Goal: Task Accomplishment & Management: Complete application form

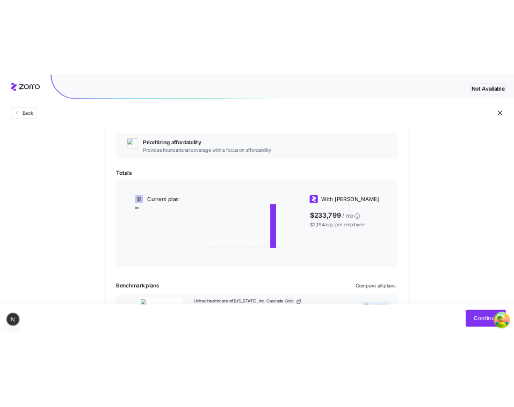
scroll to position [178, 0]
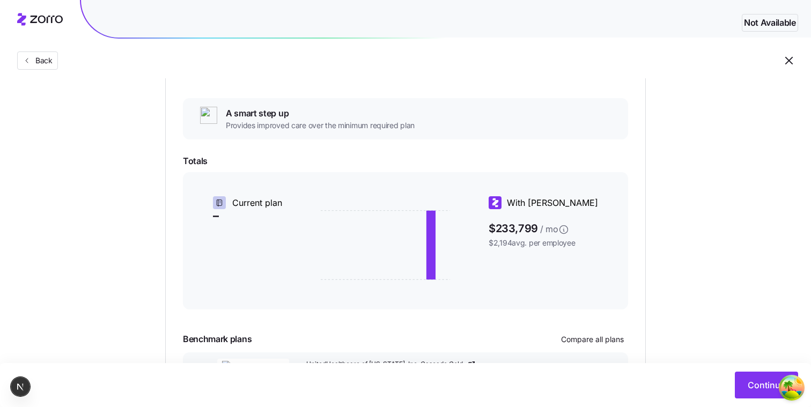
click at [571, 150] on div "Essential Exceptional A smart step up Provides improved care over the minimum r…" at bounding box center [405, 226] width 445 height 381
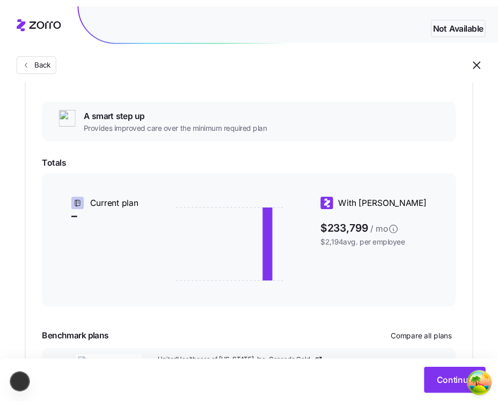
scroll to position [274, 0]
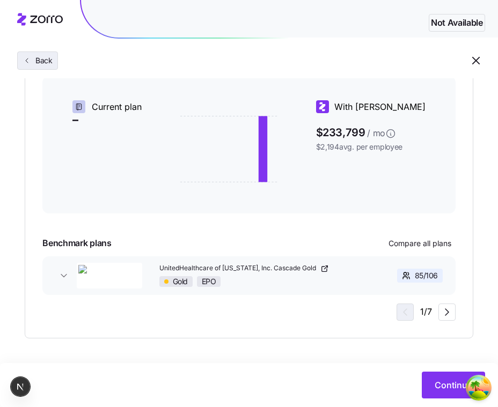
click at [53, 56] on button "Back" at bounding box center [37, 61] width 41 height 18
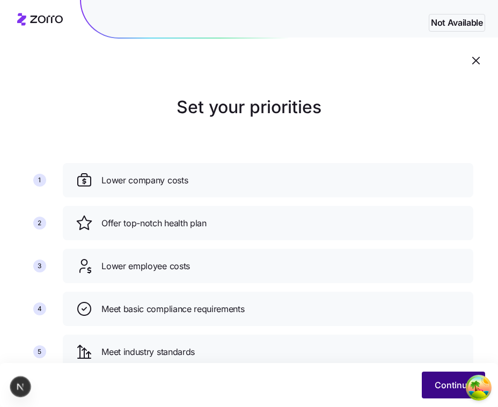
click at [436, 389] on span "Continue" at bounding box center [454, 385] width 38 height 13
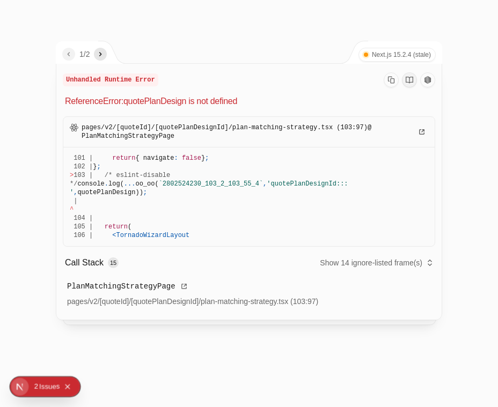
click at [492, 301] on div at bounding box center [249, 203] width 498 height 407
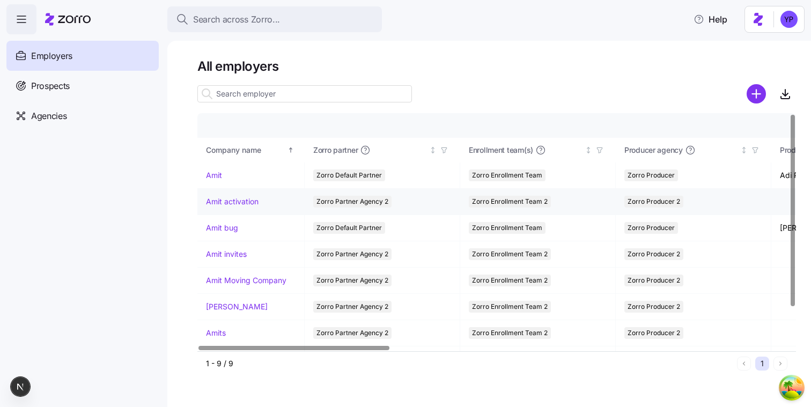
click at [237, 203] on link "Amit activation" at bounding box center [232, 201] width 53 height 11
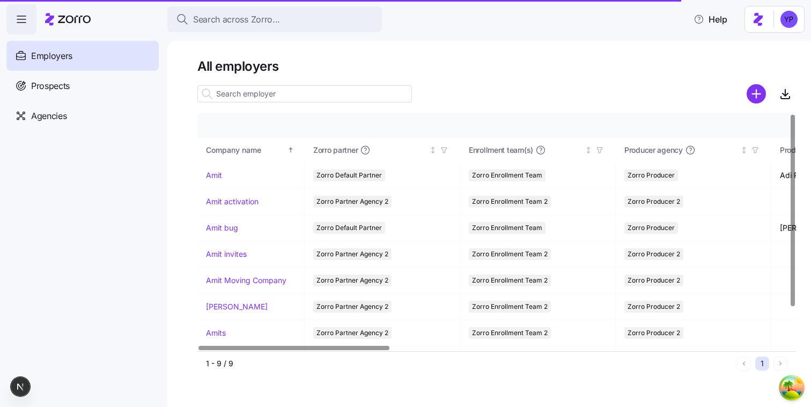
scroll to position [0, 1]
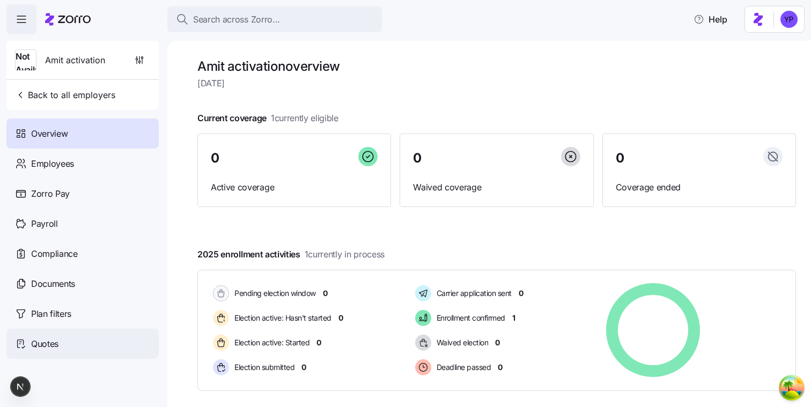
click at [65, 339] on div "Quotes" at bounding box center [82, 344] width 152 height 30
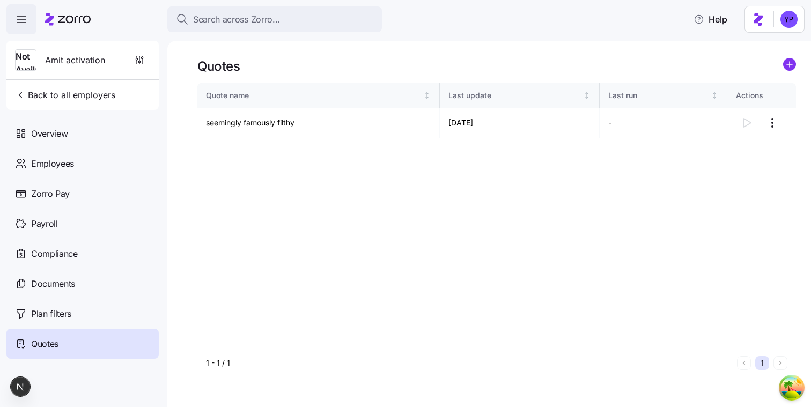
click at [796, 58] on icon "add icon" at bounding box center [789, 64] width 13 height 13
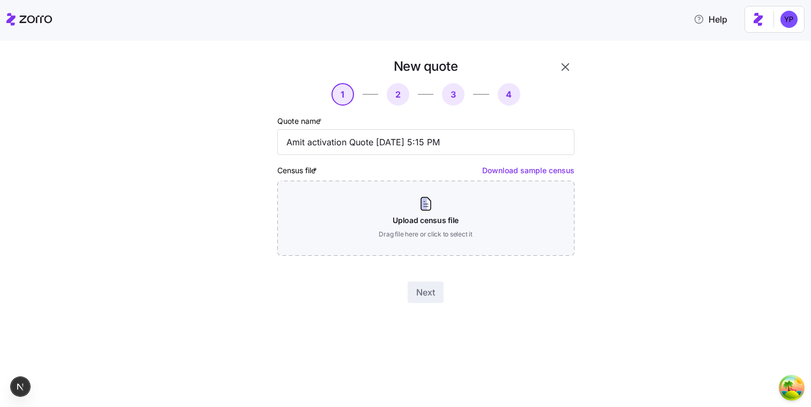
click at [515, 174] on link "Download sample census" at bounding box center [528, 170] width 92 height 9
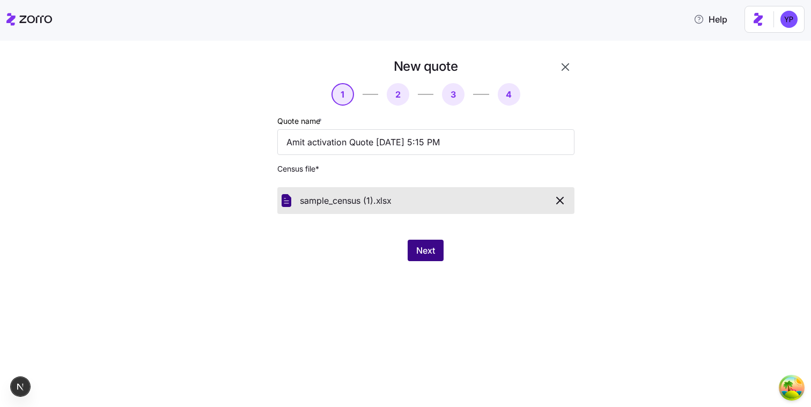
click at [423, 256] on span "Next" at bounding box center [425, 250] width 19 height 13
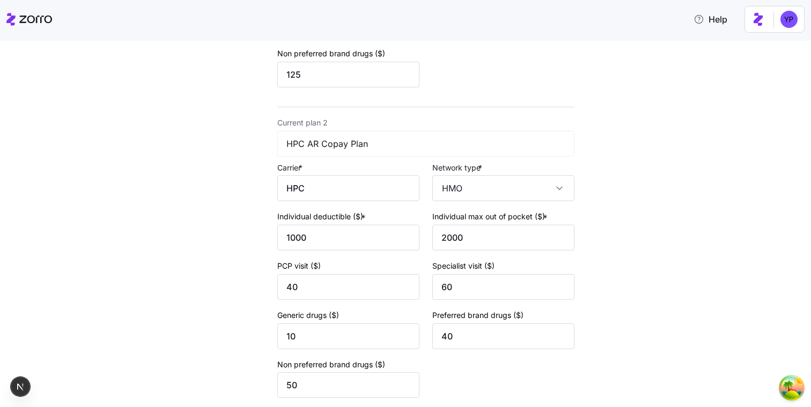
scroll to position [431, 0]
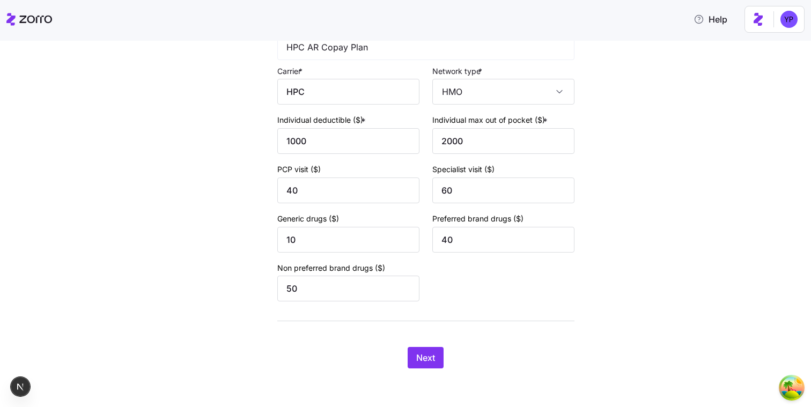
click at [427, 372] on div "New quote 2 3 4 Add current plan details Current plan 1 HPC AR HDHP Carrier * H…" at bounding box center [413, 5] width 376 height 751
click at [427, 364] on button "Next" at bounding box center [426, 357] width 36 height 21
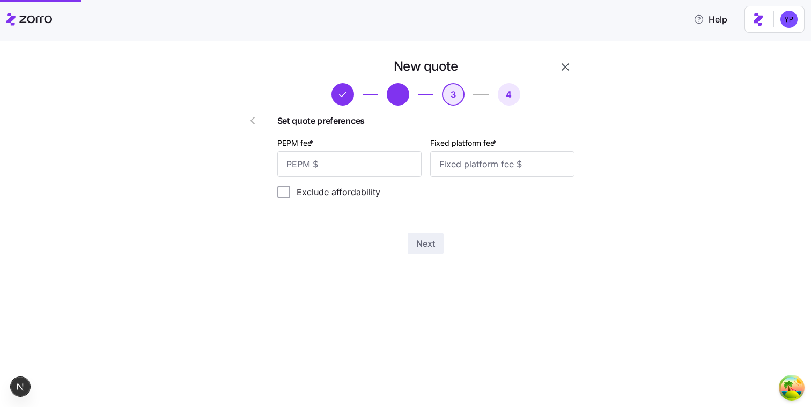
scroll to position [0, 0]
click at [345, 150] on div "PEPM fee *" at bounding box center [349, 156] width 144 height 41
click at [343, 158] on input "PEPM fee *" at bounding box center [349, 164] width 144 height 26
type input "12"
click at [455, 166] on input "Fixed platform fee *" at bounding box center [502, 164] width 144 height 26
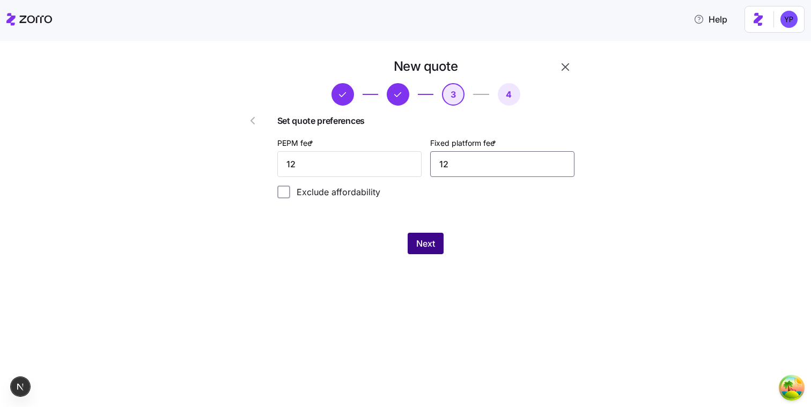
type input "12"
click at [436, 247] on button "Next" at bounding box center [426, 243] width 36 height 21
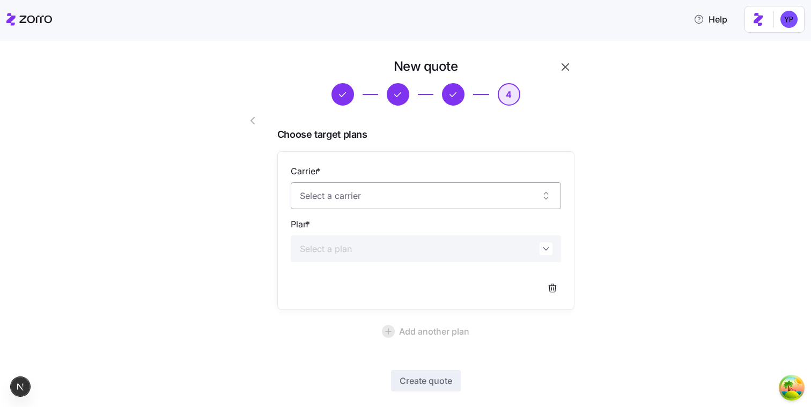
click at [404, 203] on input "Carrier *" at bounding box center [426, 195] width 270 height 27
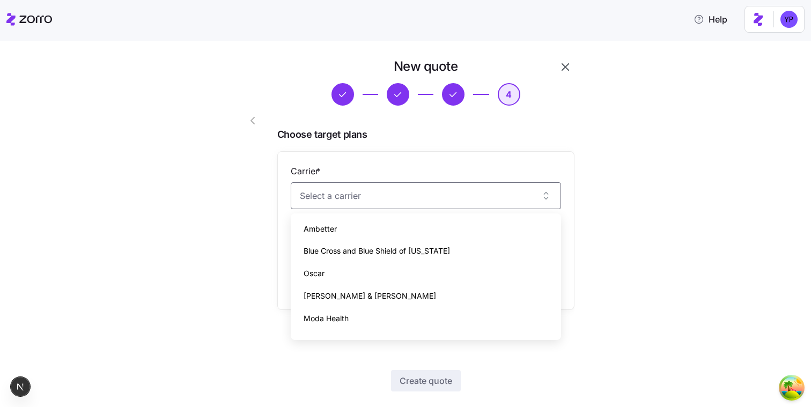
click at [380, 280] on div "Oscar" at bounding box center [426, 273] width 262 height 23
type input "Oscar"
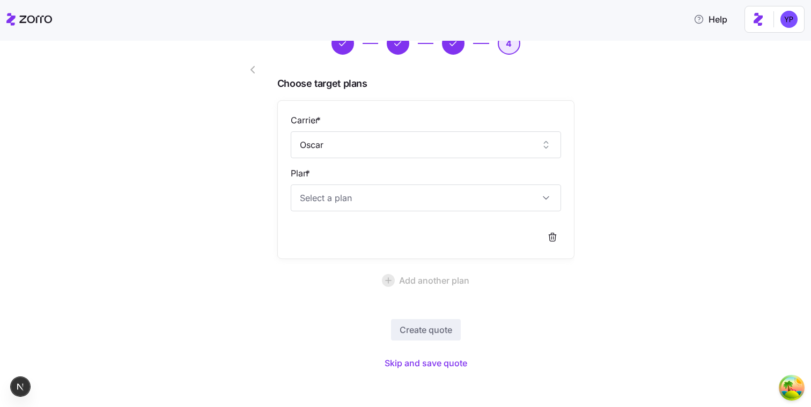
scroll to position [55, 0]
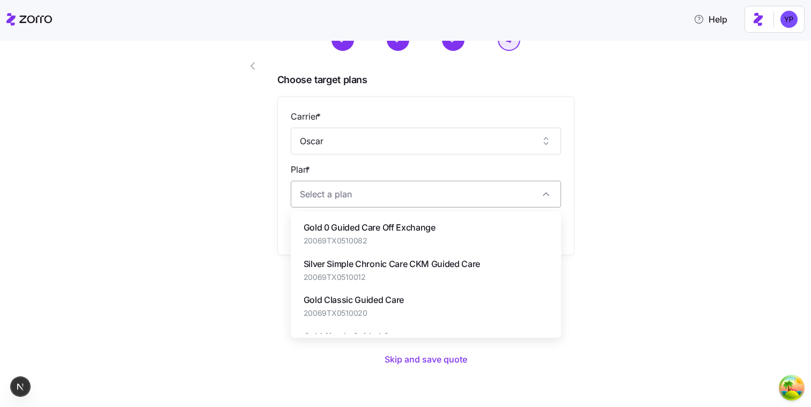
click at [409, 198] on input "Plan *" at bounding box center [426, 194] width 270 height 27
click at [401, 241] on span "20069TX0510082" at bounding box center [370, 241] width 132 height 11
type input "Gold 0 Guided Care Off Exchange"
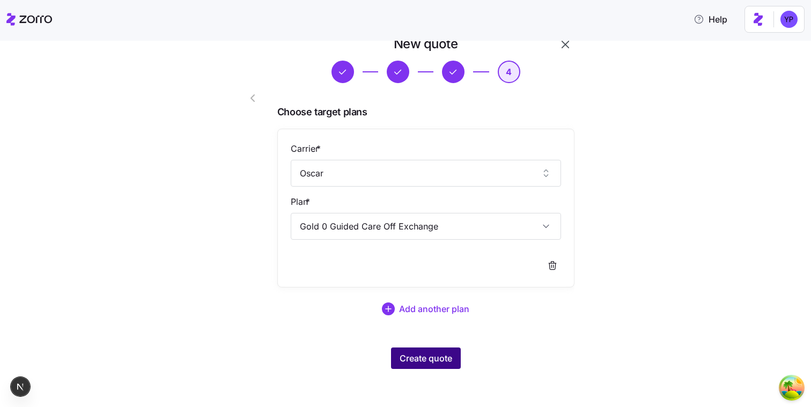
click at [415, 360] on span "Create quote" at bounding box center [426, 358] width 53 height 13
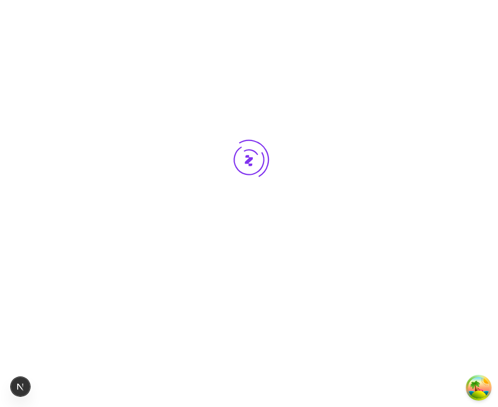
click at [474, 224] on div at bounding box center [249, 180] width 498 height 360
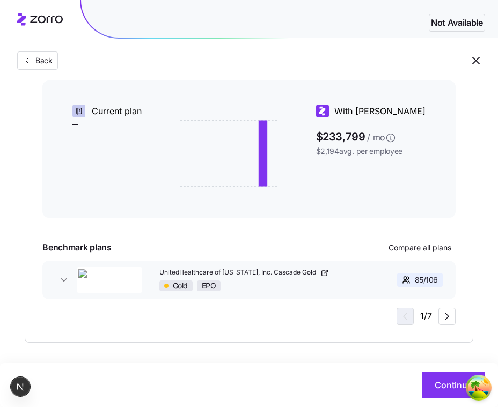
scroll to position [274, 0]
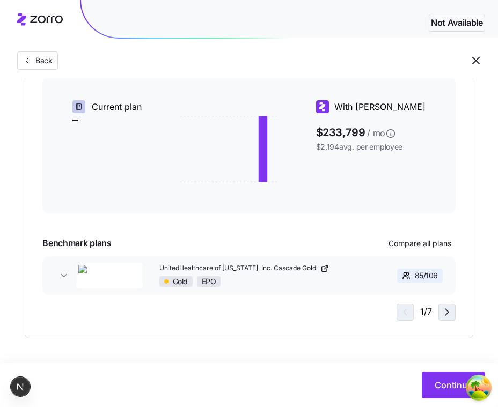
click at [452, 311] on icon "button" at bounding box center [447, 312] width 13 height 13
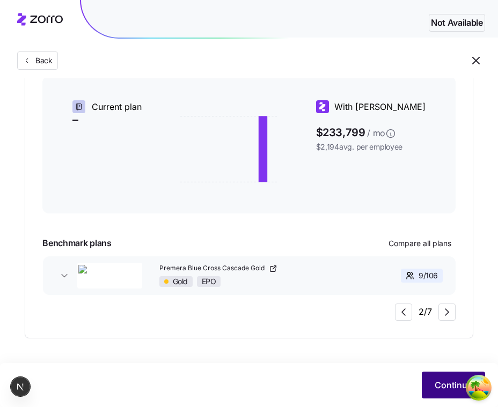
click at [431, 376] on button "Continue" at bounding box center [453, 385] width 63 height 27
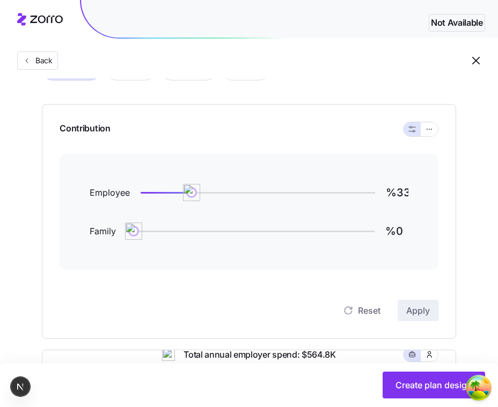
scroll to position [92, 0]
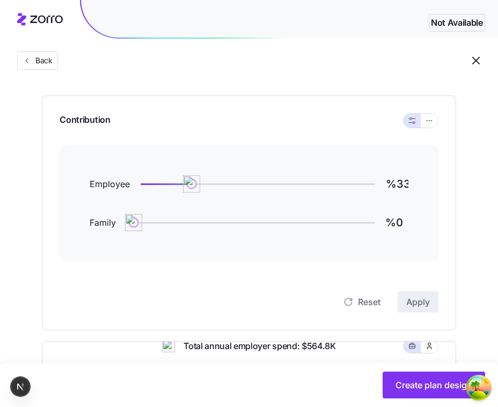
type input "%101"
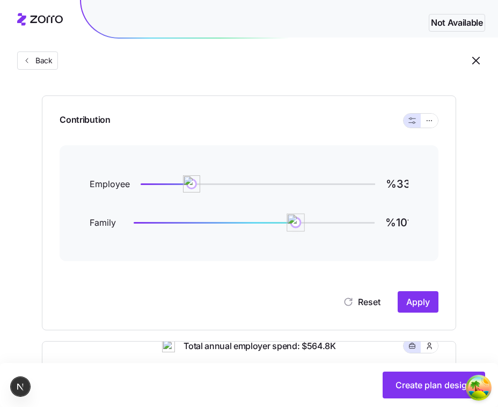
click at [295, 221] on div at bounding box center [254, 223] width 241 height 4
click at [428, 306] on span "Apply" at bounding box center [418, 302] width 24 height 13
click at [36, 68] on button "Back" at bounding box center [37, 61] width 41 height 18
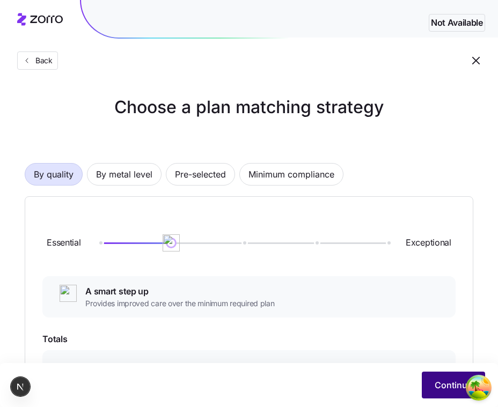
click at [450, 383] on span "Continue" at bounding box center [454, 385] width 38 height 13
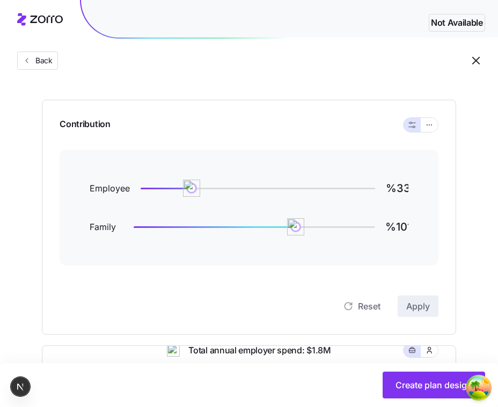
scroll to position [72, 0]
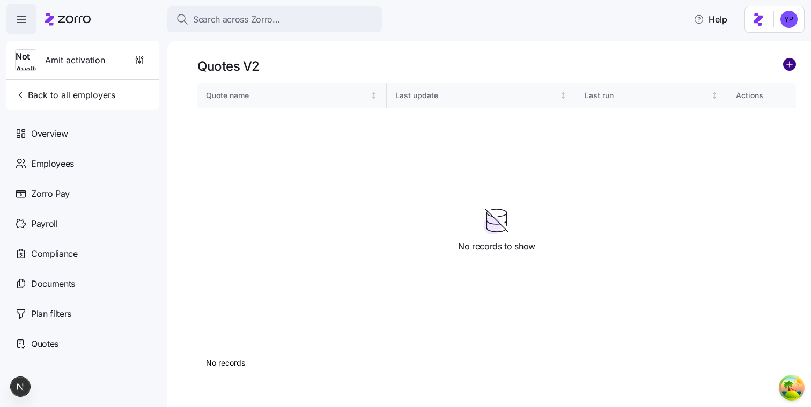
click at [786, 61] on circle "add icon" at bounding box center [790, 64] width 12 height 12
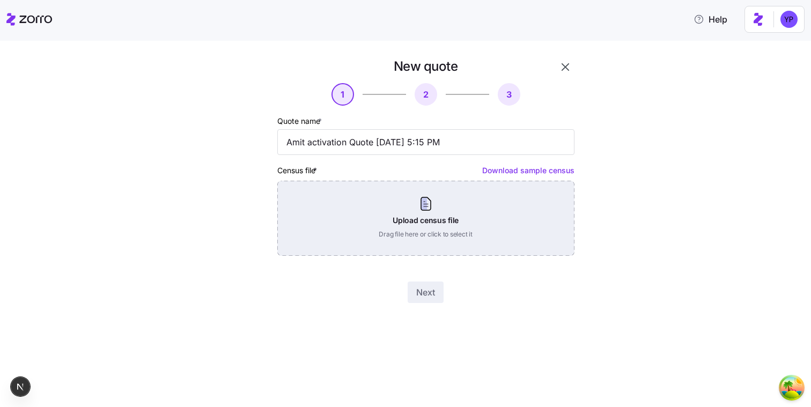
click at [522, 222] on div "Upload census file Drag file here or click to select it" at bounding box center [425, 218] width 297 height 75
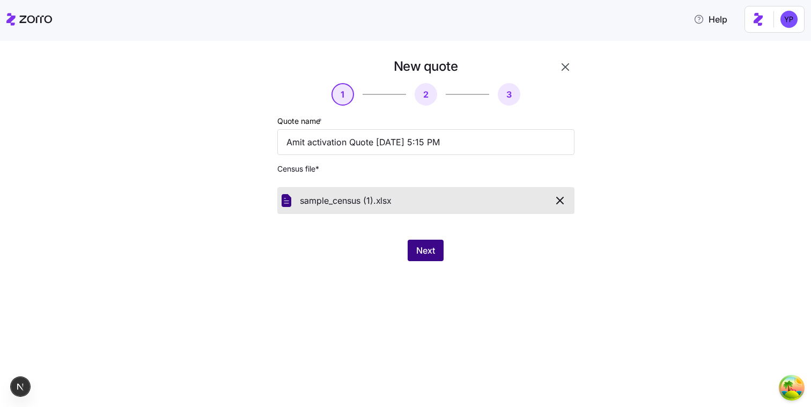
click at [423, 249] on span "Next" at bounding box center [425, 250] width 19 height 13
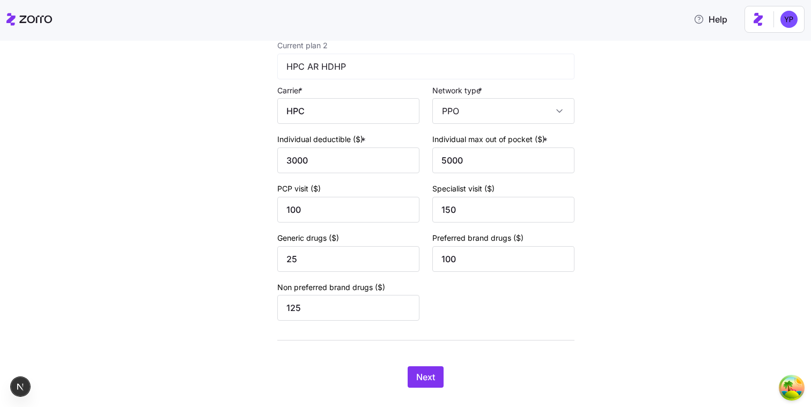
scroll to position [431, 0]
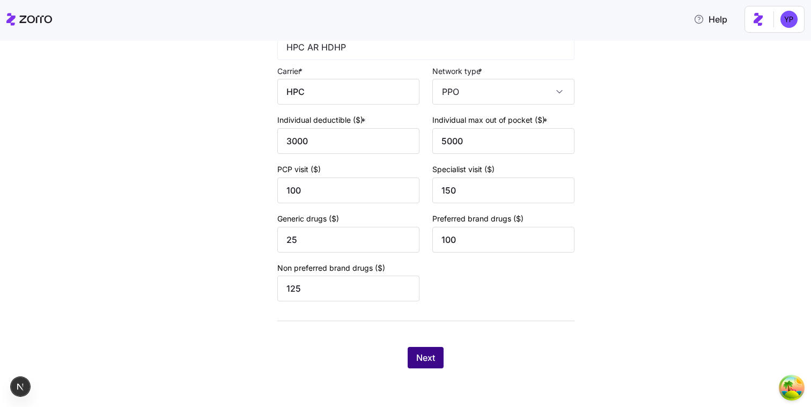
click at [436, 348] on button "Next" at bounding box center [426, 357] width 36 height 21
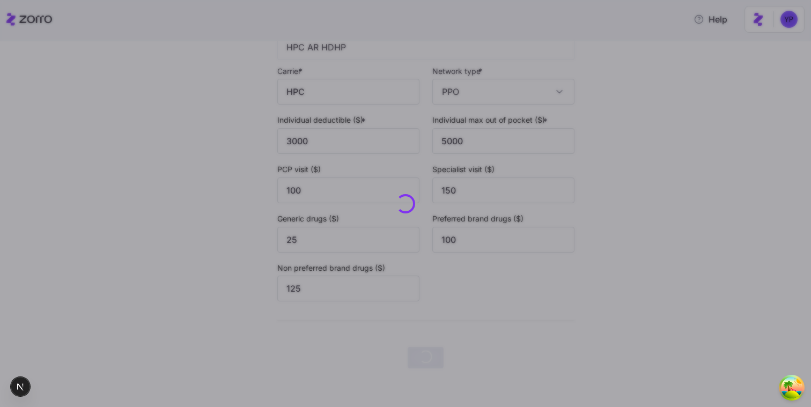
scroll to position [0, 0]
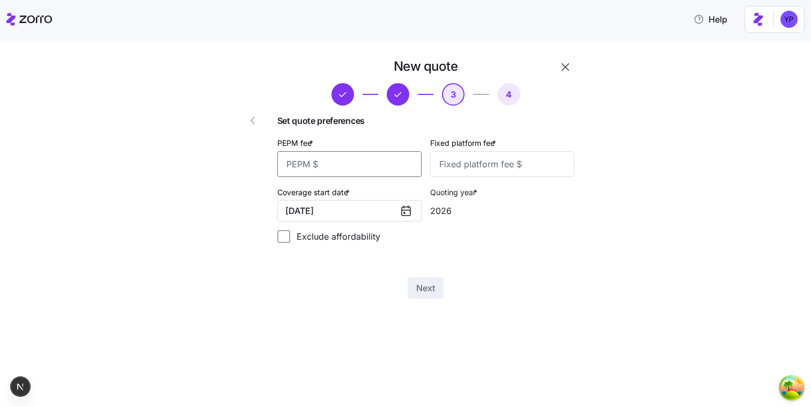
click at [367, 171] on input "PEPM fee *" at bounding box center [349, 164] width 144 height 26
type input "12"
click at [445, 167] on input "Fixed platform fee *" at bounding box center [502, 164] width 144 height 26
type input "12"
click at [427, 284] on span "Next" at bounding box center [425, 288] width 19 height 13
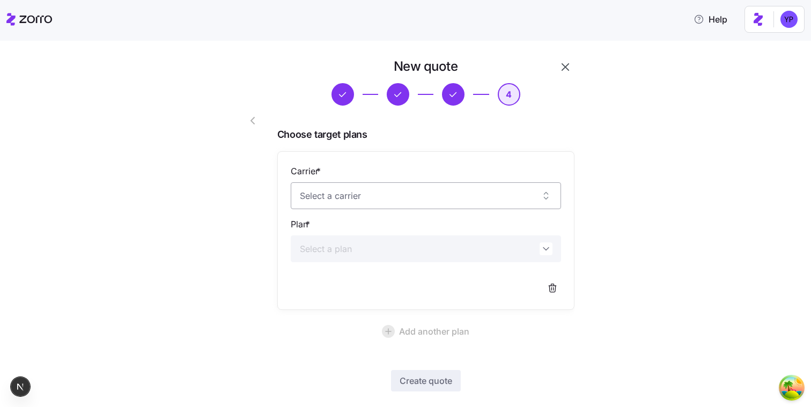
click at [394, 190] on input "Carrier *" at bounding box center [426, 195] width 270 height 27
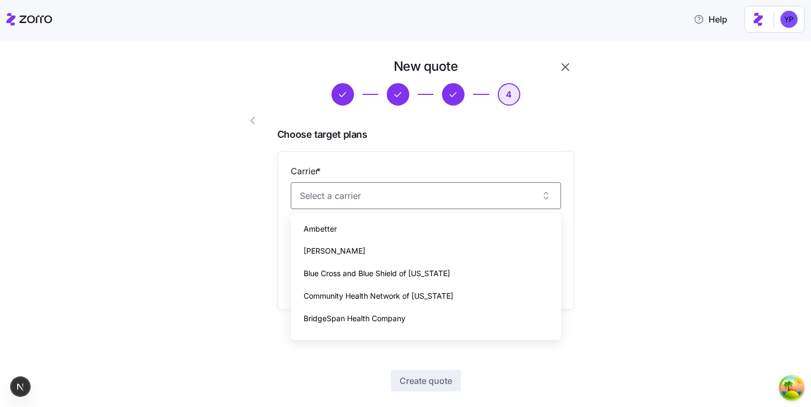
click at [380, 267] on div "Blue Cross and Blue Shield of Texas" at bounding box center [426, 273] width 262 height 23
type input "Blue Cross and Blue Shield of Texas"
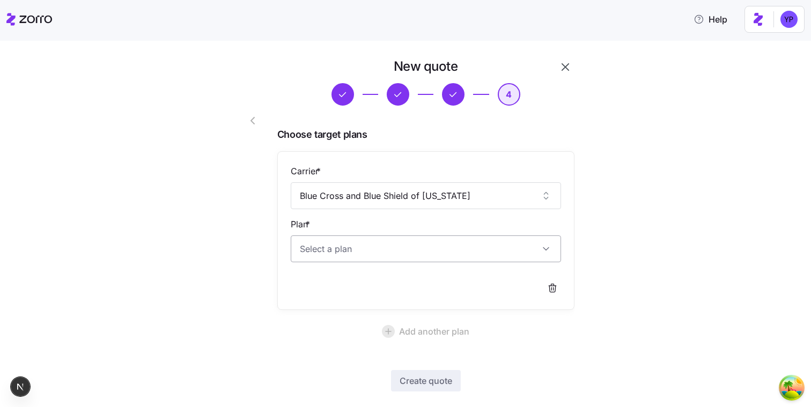
click at [387, 259] on input "Plan *" at bounding box center [426, 249] width 270 height 27
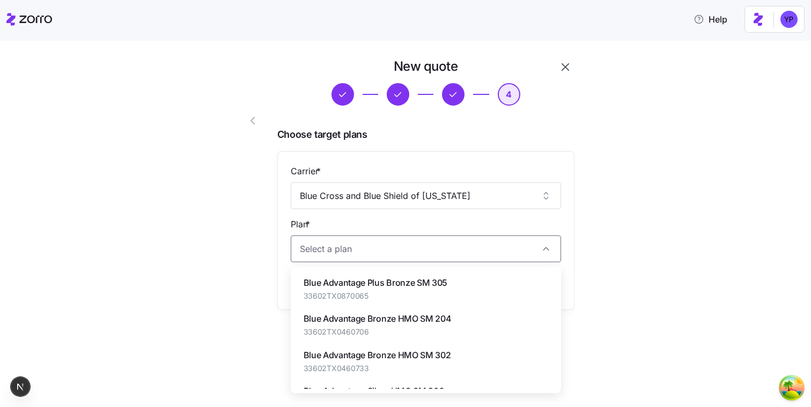
click at [370, 294] on span "33602TX0870065" at bounding box center [376, 296] width 144 height 11
type input "Blue Advantage Plus Bronze SM 305"
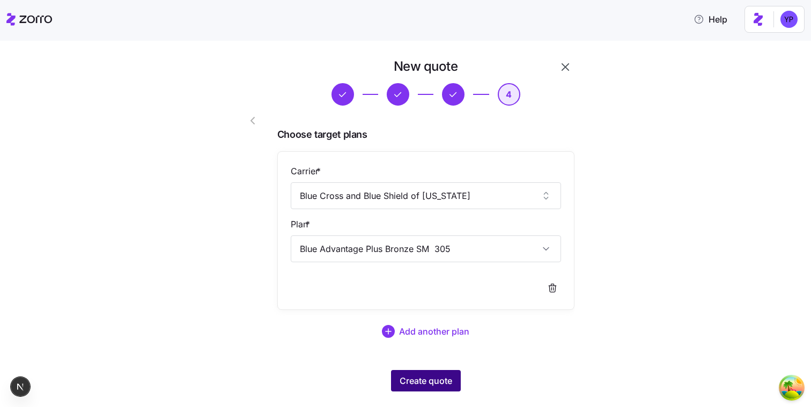
click at [424, 373] on button "Create quote" at bounding box center [426, 380] width 70 height 21
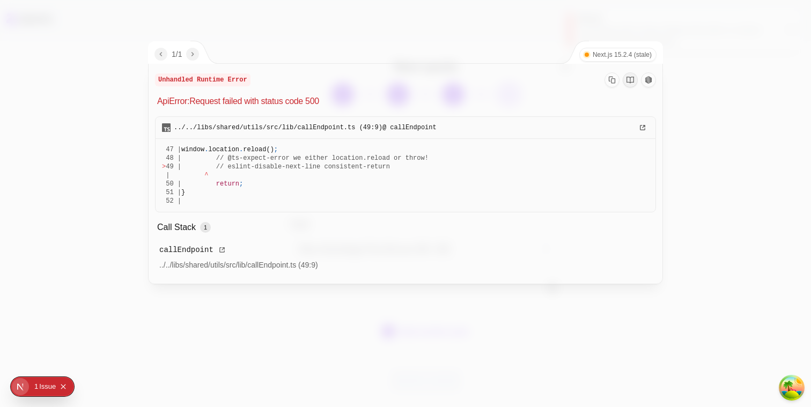
click at [423, 370] on div at bounding box center [405, 203] width 811 height 407
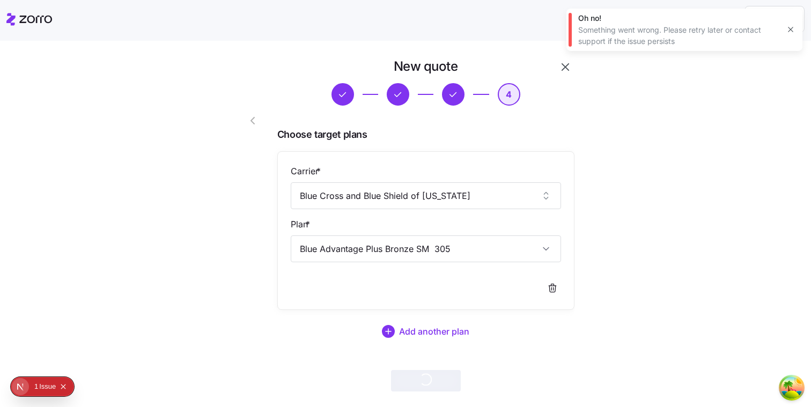
click at [552, 338] on button "Add another plan" at bounding box center [425, 332] width 297 height 26
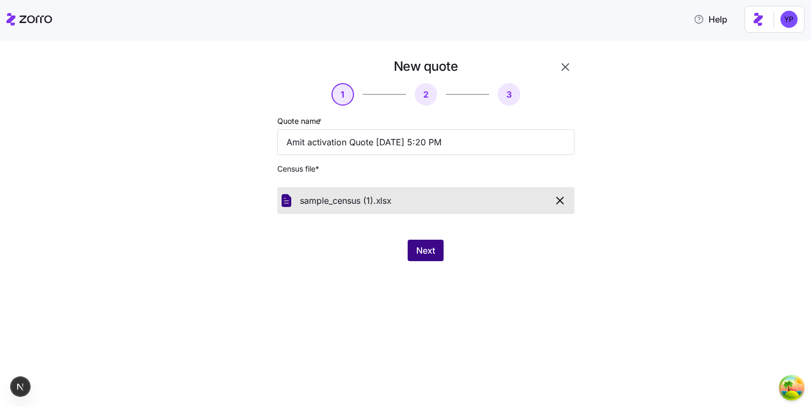
click at [429, 252] on span "Next" at bounding box center [425, 250] width 19 height 13
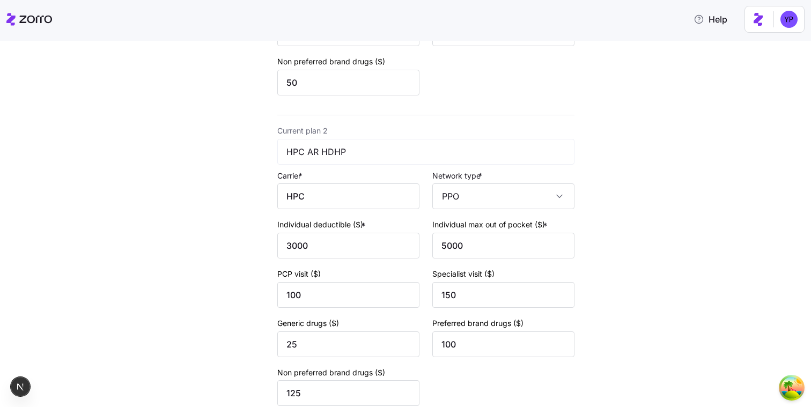
scroll to position [431, 0]
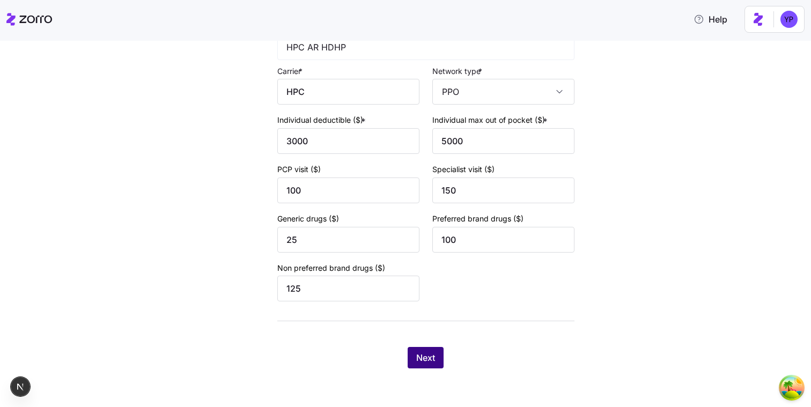
click at [422, 351] on button "Next" at bounding box center [426, 357] width 36 height 21
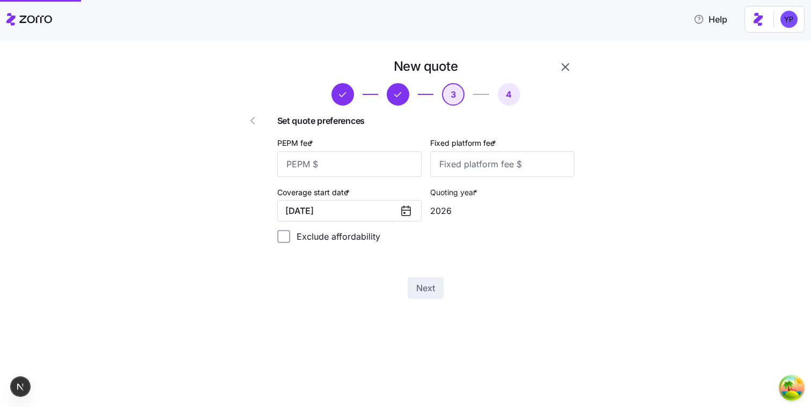
scroll to position [0, 0]
click at [385, 167] on input "PEPM fee *" at bounding box center [349, 164] width 144 height 26
type input "12"
click at [470, 163] on input "Fixed platform fee *" at bounding box center [502, 164] width 144 height 26
type input "12"
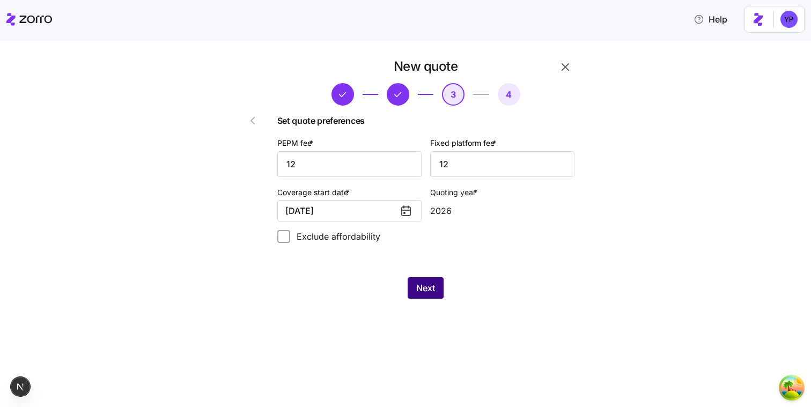
click at [444, 296] on button "Next" at bounding box center [426, 287] width 36 height 21
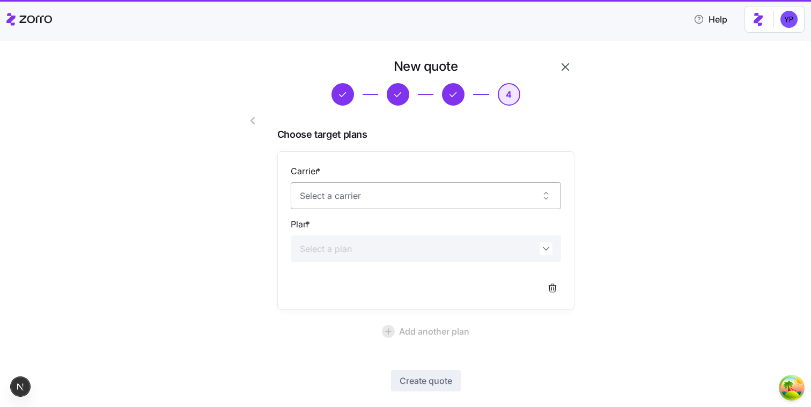
click at [414, 183] on input "Carrier *" at bounding box center [426, 195] width 270 height 27
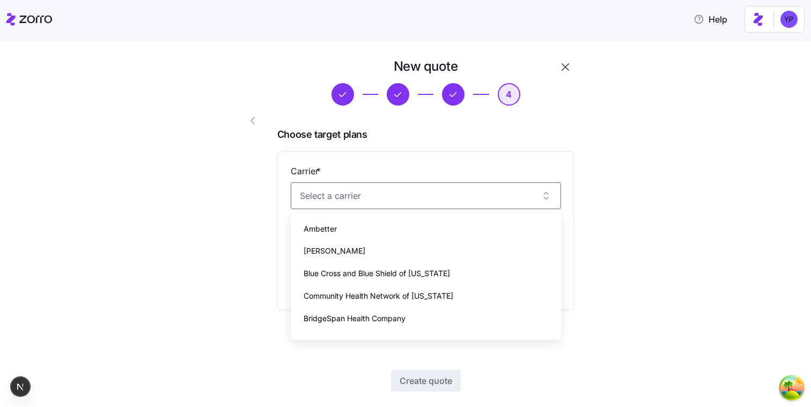
click at [412, 247] on div "Molina" at bounding box center [426, 251] width 262 height 23
type input "Molina"
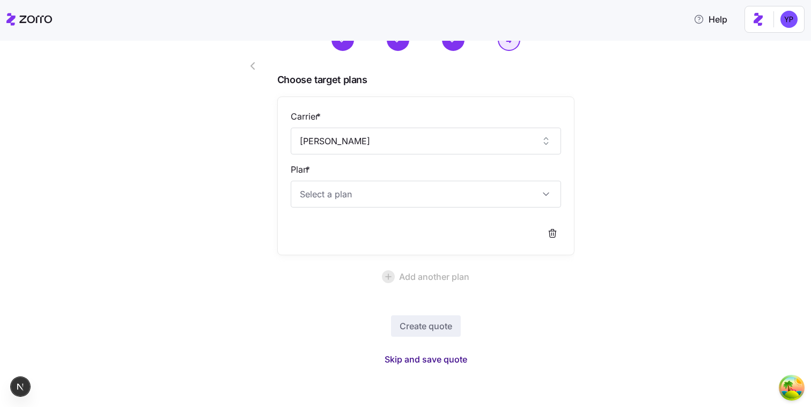
click at [430, 353] on span "Skip and save quote" at bounding box center [426, 359] width 83 height 13
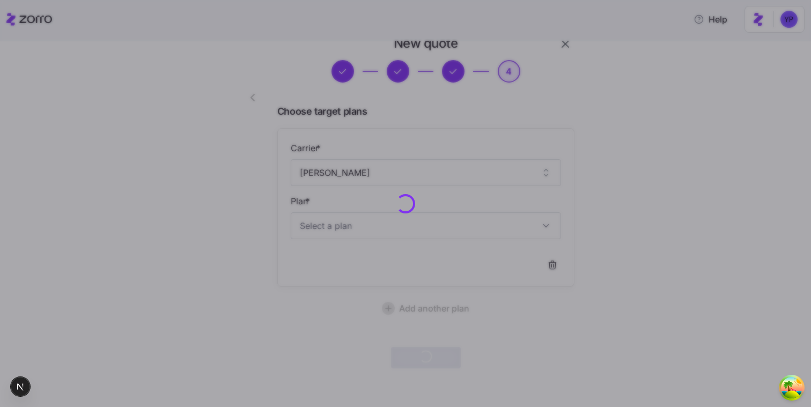
scroll to position [23, 0]
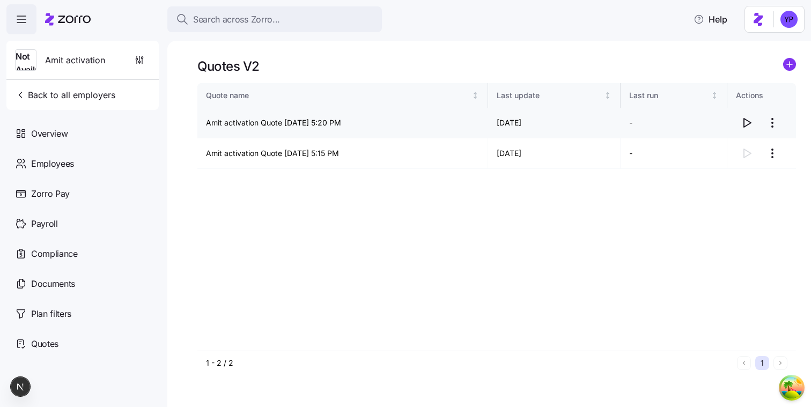
click at [749, 127] on icon "button" at bounding box center [747, 122] width 13 height 13
click at [787, 62] on circle "add icon" at bounding box center [790, 64] width 12 height 12
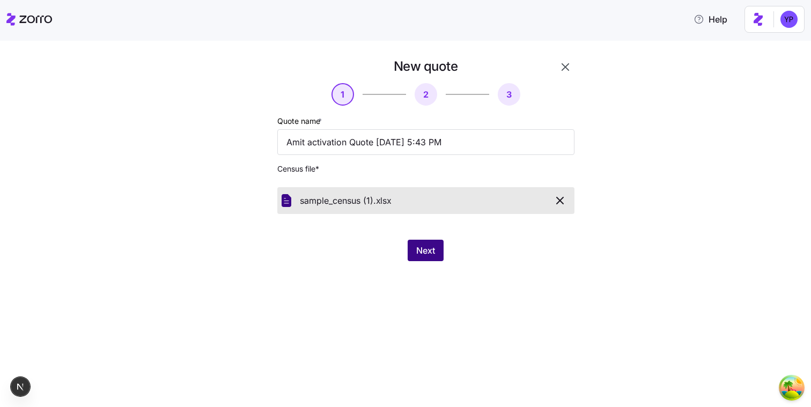
click at [428, 253] on span "Next" at bounding box center [425, 250] width 19 height 13
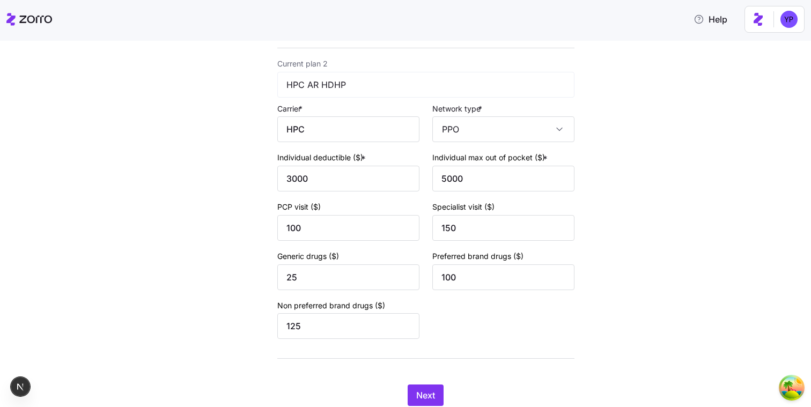
scroll to position [431, 0]
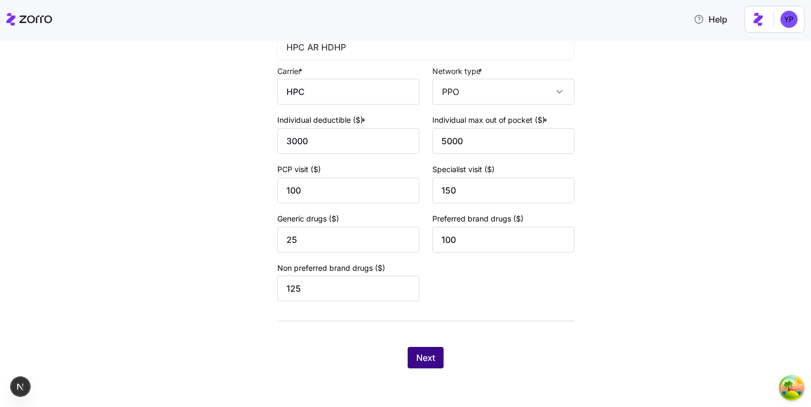
click at [431, 365] on button "Next" at bounding box center [426, 357] width 36 height 21
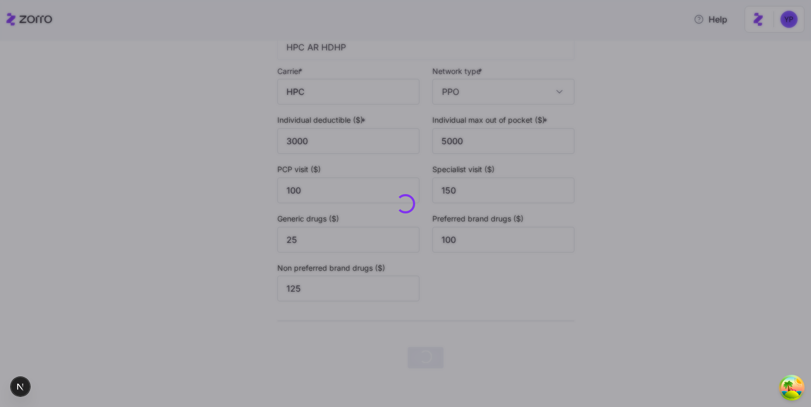
scroll to position [0, 0]
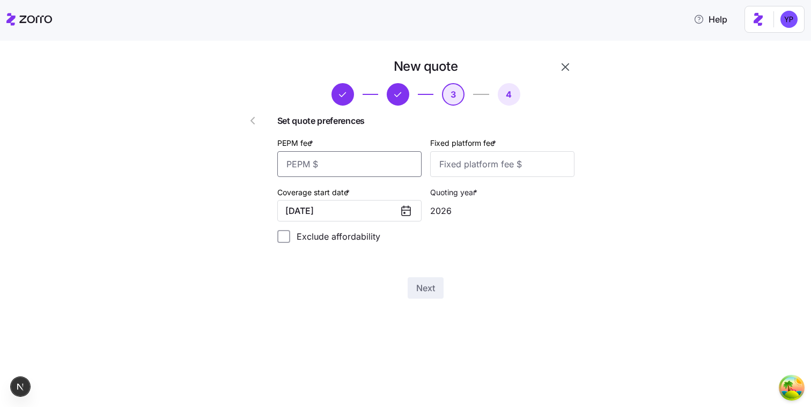
click at [376, 163] on input "PEPM fee *" at bounding box center [349, 164] width 144 height 26
type input "12"
click at [461, 168] on input "Fixed platform fee *" at bounding box center [502, 164] width 144 height 26
type input "12"
click at [429, 277] on div "Next" at bounding box center [425, 287] width 297 height 21
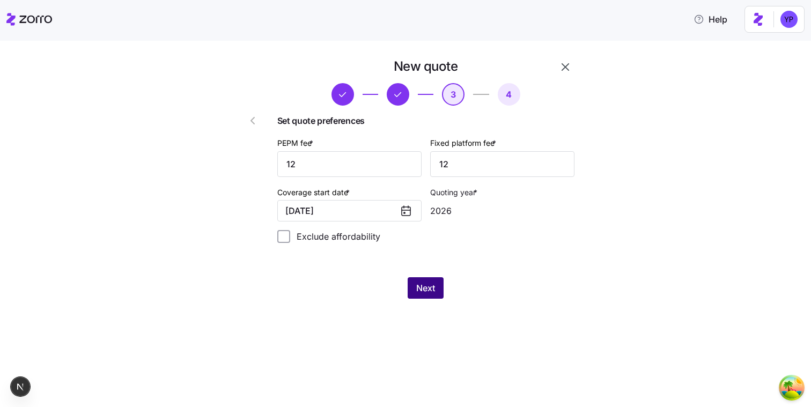
click at [423, 284] on span "Next" at bounding box center [425, 288] width 19 height 13
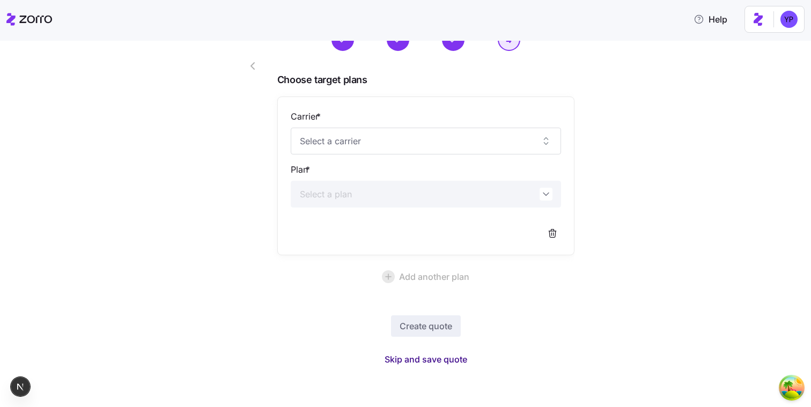
click at [436, 355] on span "Skip and save quote" at bounding box center [426, 359] width 83 height 13
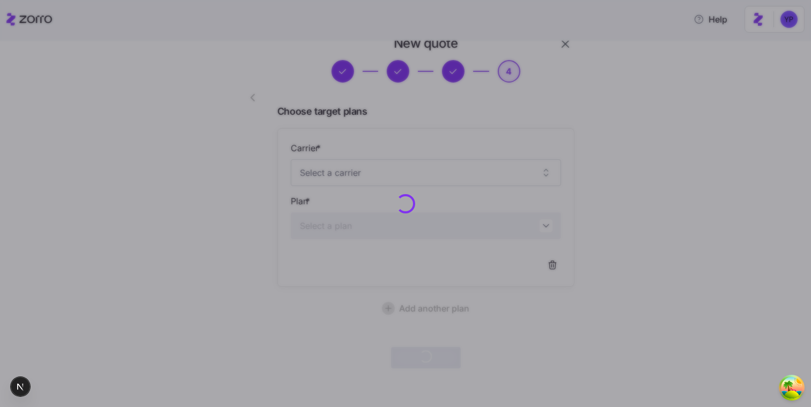
scroll to position [23, 0]
click at [657, 115] on div at bounding box center [405, 203] width 811 height 407
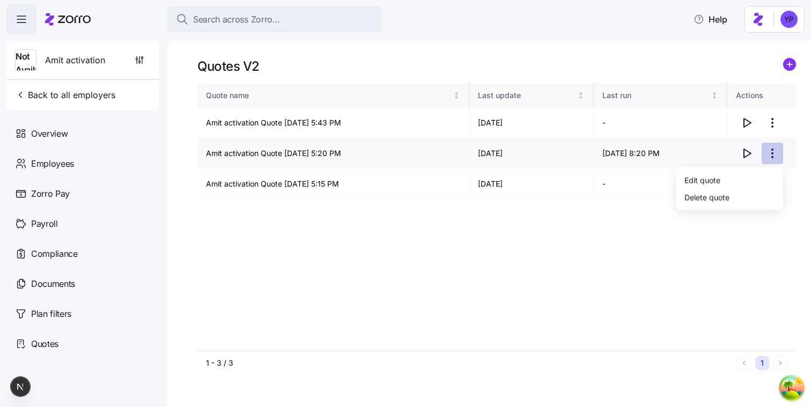
click at [772, 151] on html "Search across Zorro... Help Not Available Amit activation Back to all employers…" at bounding box center [405, 200] width 811 height 401
click at [716, 195] on div "Delete quote" at bounding box center [707, 197] width 45 height 12
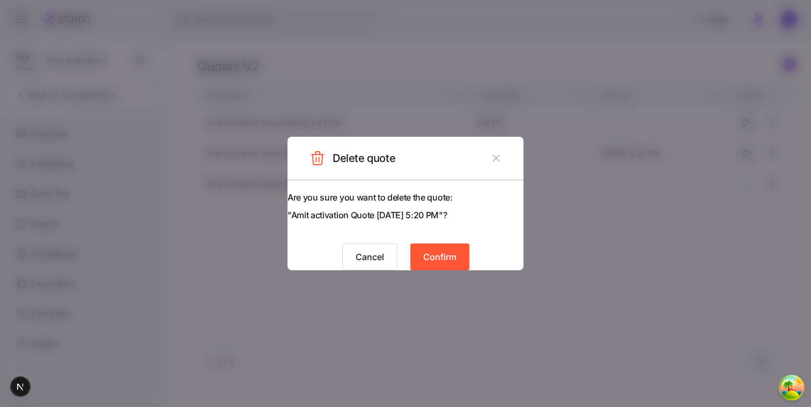
click at [458, 244] on button "Confirm" at bounding box center [440, 257] width 59 height 27
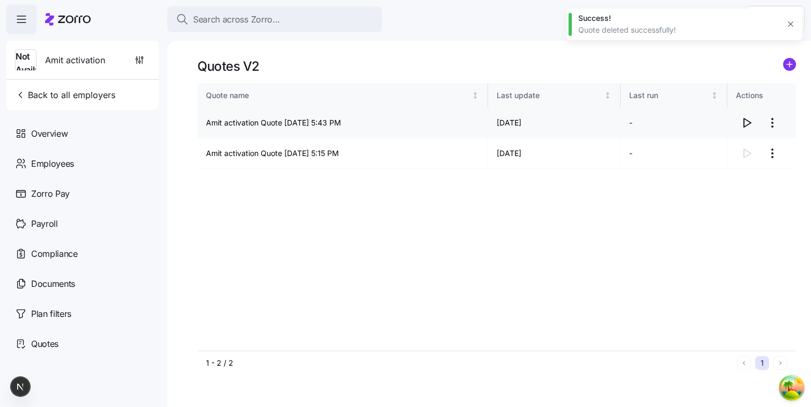
click at [744, 125] on icon "button" at bounding box center [747, 123] width 7 height 9
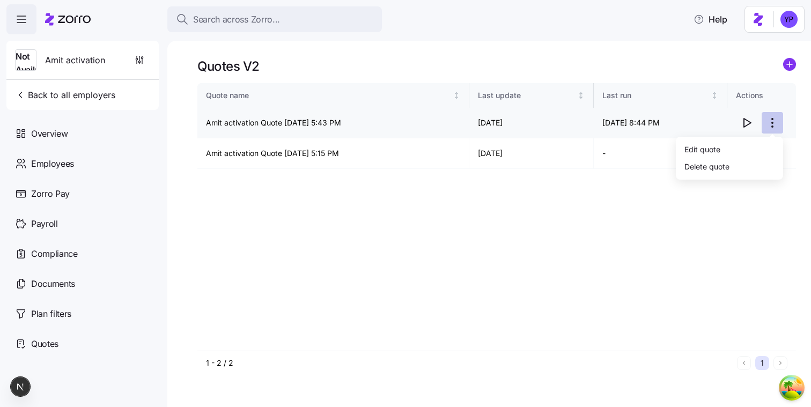
click at [771, 116] on html "Search across Zorro... Help Not Available Amit activation Back to all employers…" at bounding box center [405, 200] width 811 height 401
click at [715, 162] on div "Delete quote" at bounding box center [707, 166] width 45 height 12
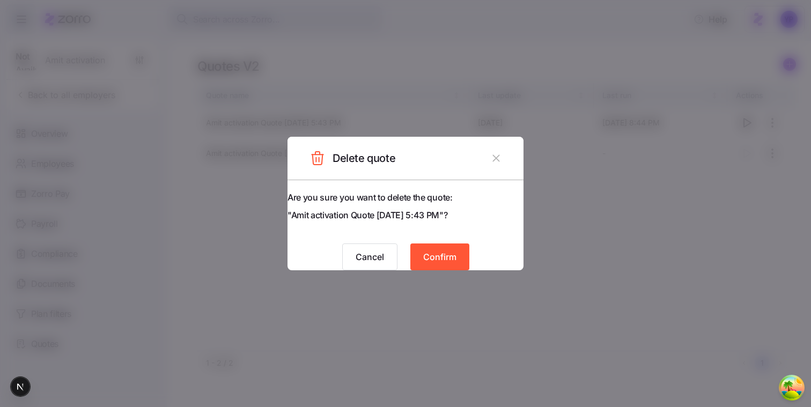
click at [460, 244] on button "Confirm" at bounding box center [440, 257] width 59 height 27
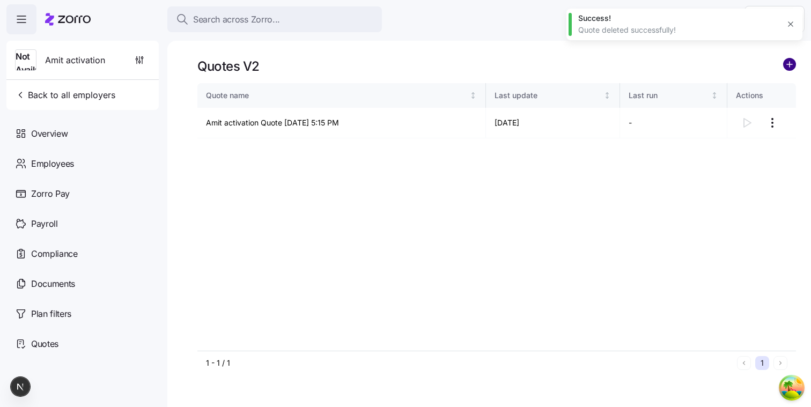
click at [785, 62] on circle "add icon" at bounding box center [790, 64] width 12 height 12
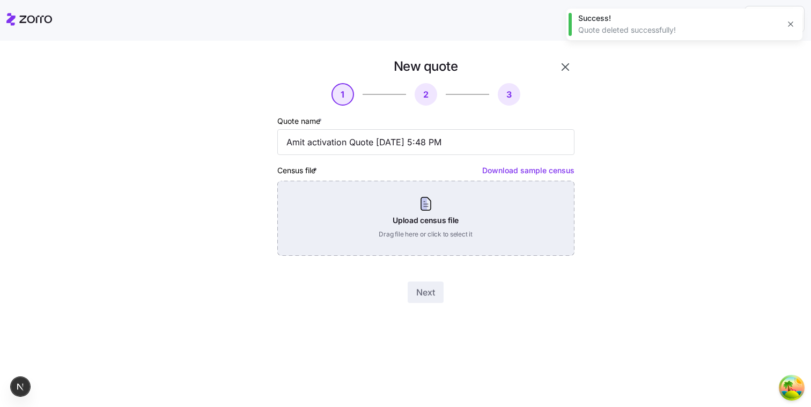
click at [494, 218] on div "Upload census file Drag file here or click to select it" at bounding box center [425, 218] width 297 height 75
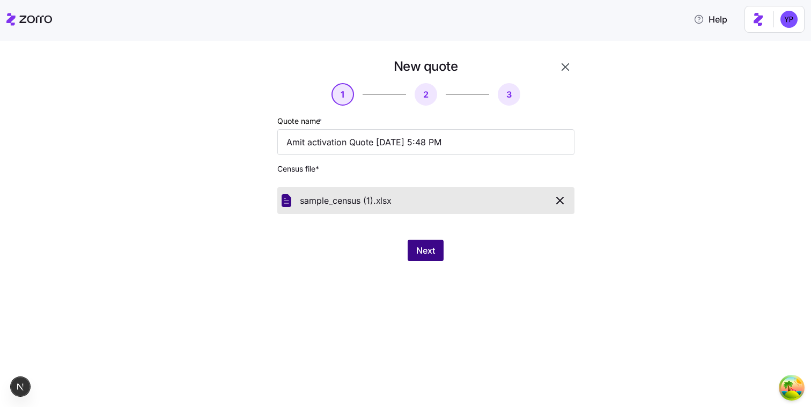
click at [433, 251] on span "Next" at bounding box center [425, 250] width 19 height 13
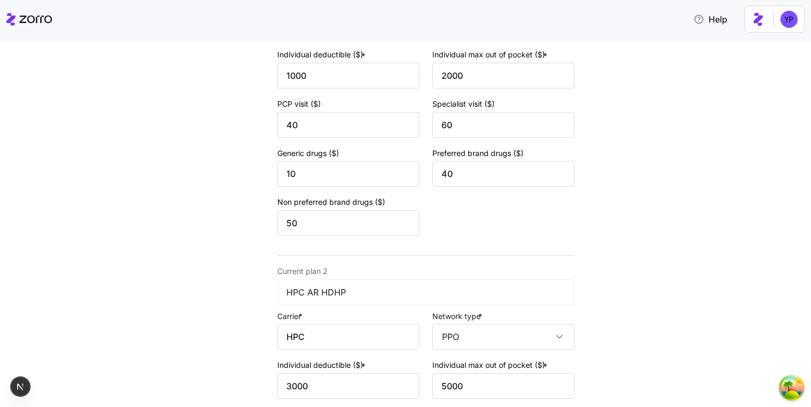
scroll to position [431, 0]
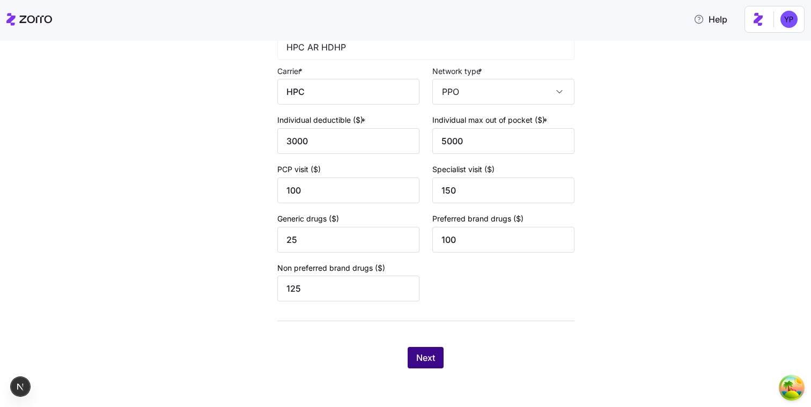
click at [434, 354] on span "Next" at bounding box center [425, 357] width 19 height 13
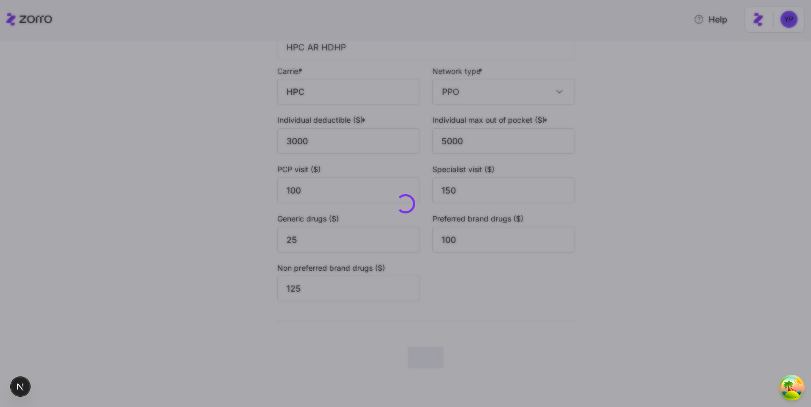
scroll to position [0, 0]
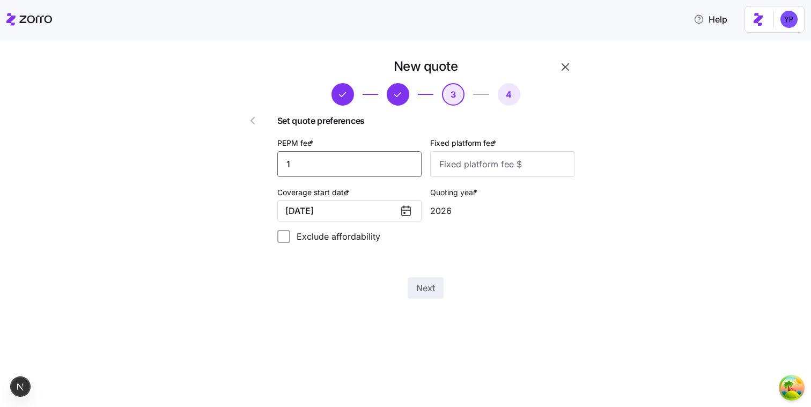
click at [356, 167] on input "1" at bounding box center [349, 164] width 144 height 26
type input "12"
click at [464, 170] on input "Fixed platform fee *" at bounding box center [502, 164] width 144 height 26
type input "12"
click at [424, 280] on button "Next" at bounding box center [426, 287] width 36 height 21
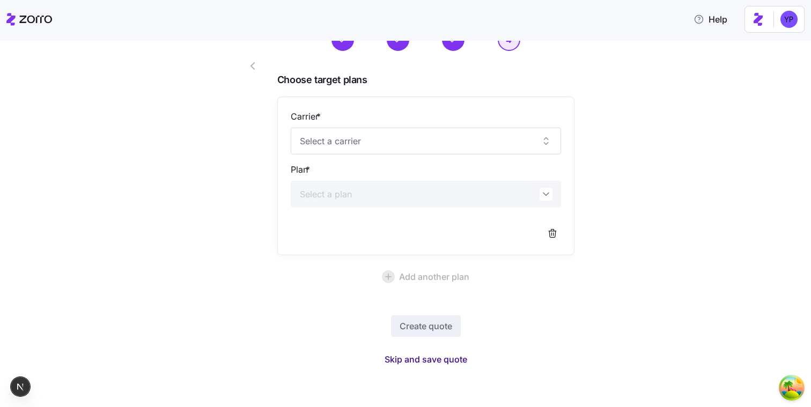
click at [431, 364] on span "Skip and save quote" at bounding box center [426, 359] width 83 height 13
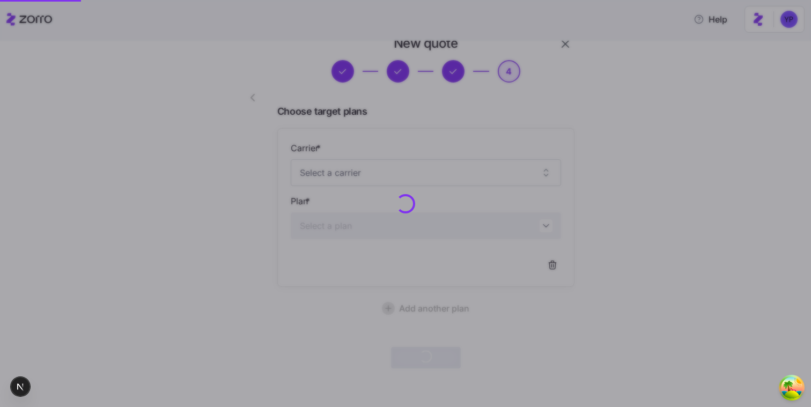
scroll to position [23, 0]
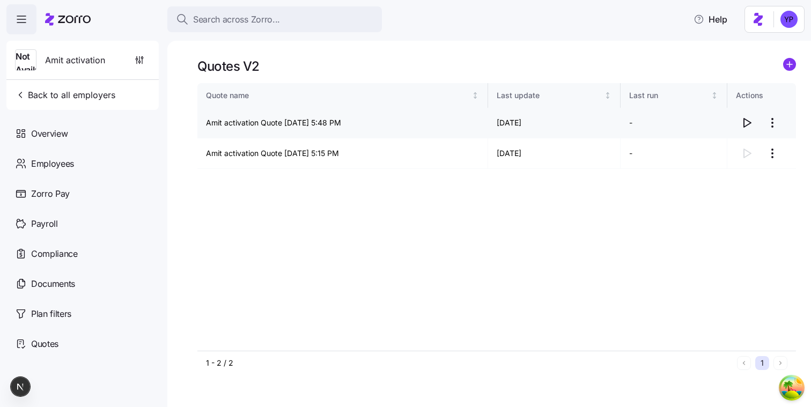
click at [744, 127] on icon "button" at bounding box center [747, 123] width 7 height 9
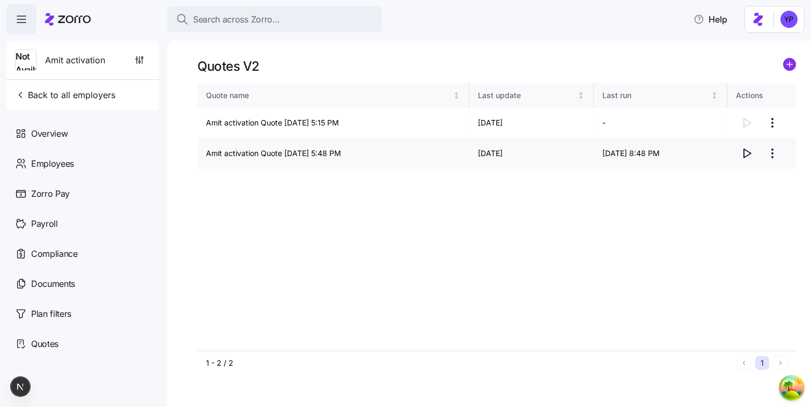
click at [773, 152] on html "Search across Zorro... Help Not Available Amit activation Back to all employers…" at bounding box center [405, 200] width 811 height 401
click at [736, 197] on div "Delete quote" at bounding box center [729, 196] width 99 height 17
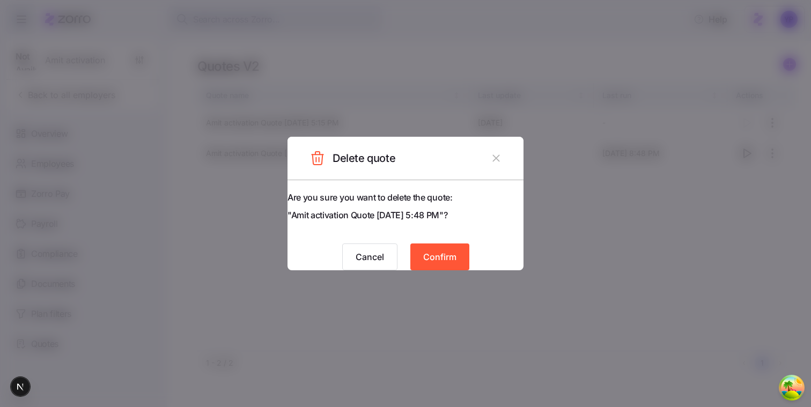
click at [472, 244] on div "Cancel Confirm" at bounding box center [406, 257] width 236 height 27
click at [460, 247] on button "Confirm" at bounding box center [440, 257] width 59 height 27
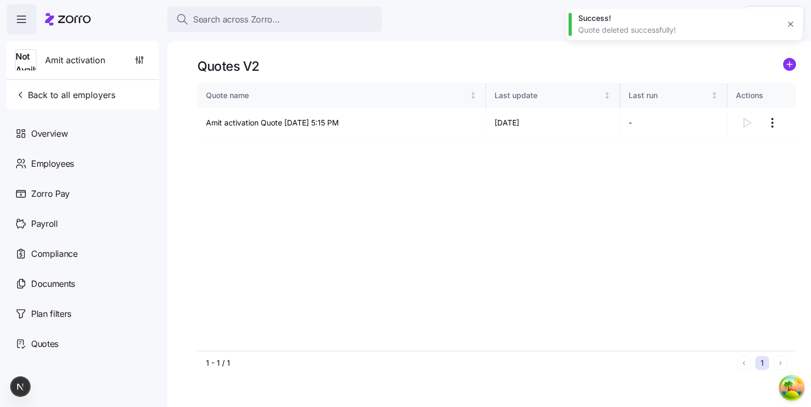
click at [789, 64] on icon "add icon" at bounding box center [789, 64] width 5 height 0
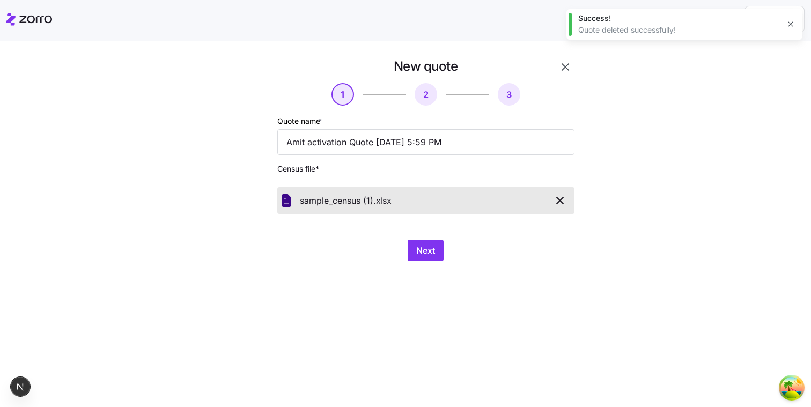
click at [430, 239] on div "New quote 1 2 3 Quote name * Amit activation Quote 09/11/2025 5:59 PM Census fi…" at bounding box center [426, 160] width 306 height 212
click at [426, 250] on span "Next" at bounding box center [425, 250] width 19 height 13
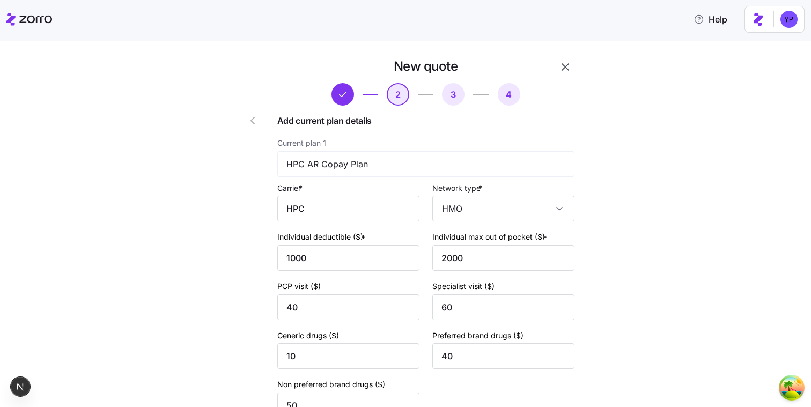
scroll to position [431, 0]
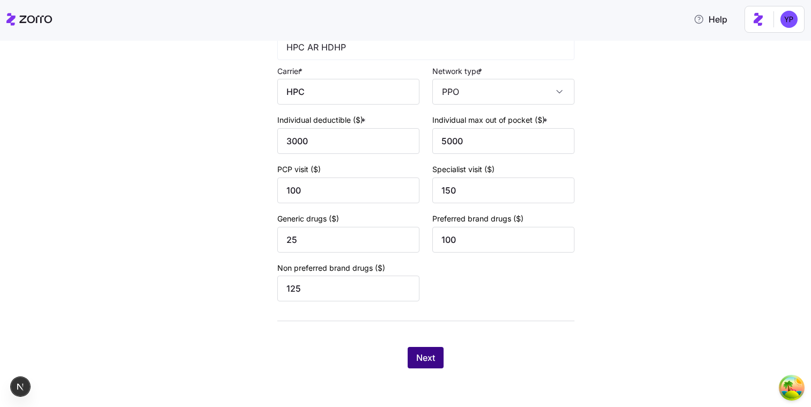
click at [430, 356] on span "Next" at bounding box center [425, 357] width 19 height 13
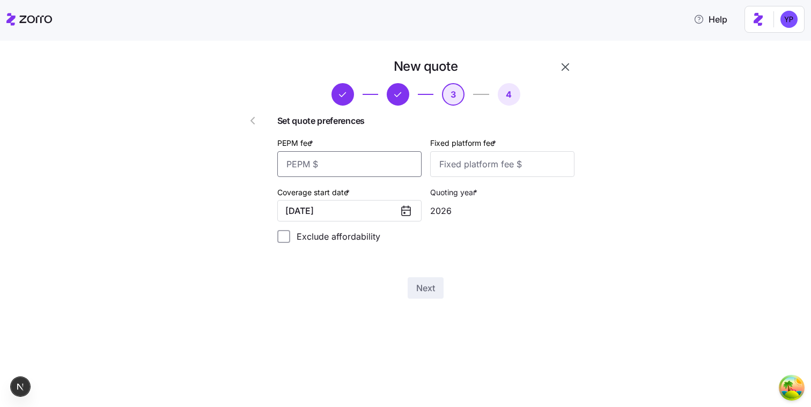
click at [382, 164] on input "PEPM fee *" at bounding box center [349, 164] width 144 height 26
type input "12"
click at [455, 163] on input "Fixed platform fee *" at bounding box center [502, 164] width 144 height 26
type input "12"
click at [430, 288] on span "Next" at bounding box center [425, 288] width 19 height 13
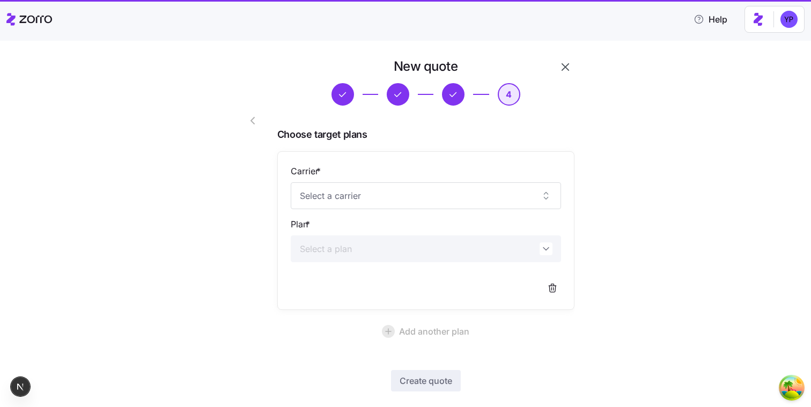
scroll to position [55, 0]
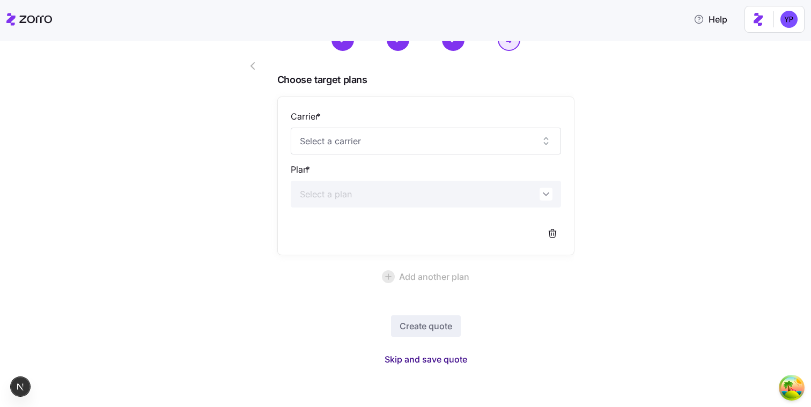
click at [424, 364] on span "Skip and save quote" at bounding box center [426, 359] width 83 height 13
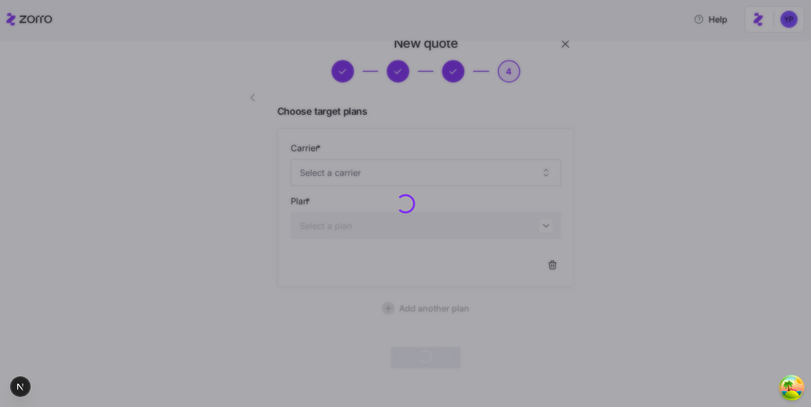
scroll to position [23, 0]
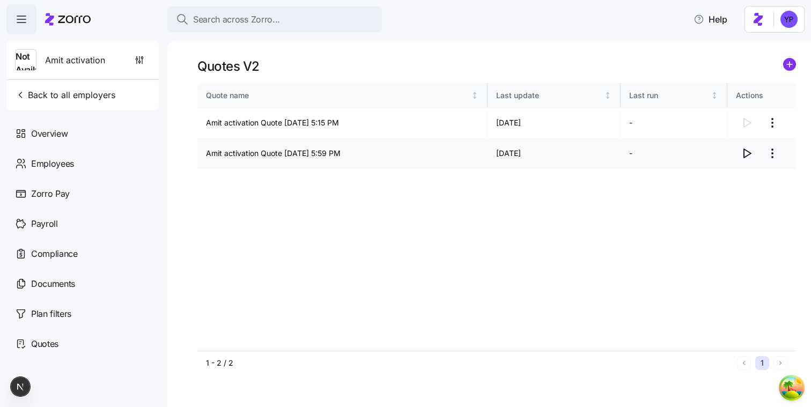
click at [741, 152] on icon "button" at bounding box center [747, 153] width 13 height 13
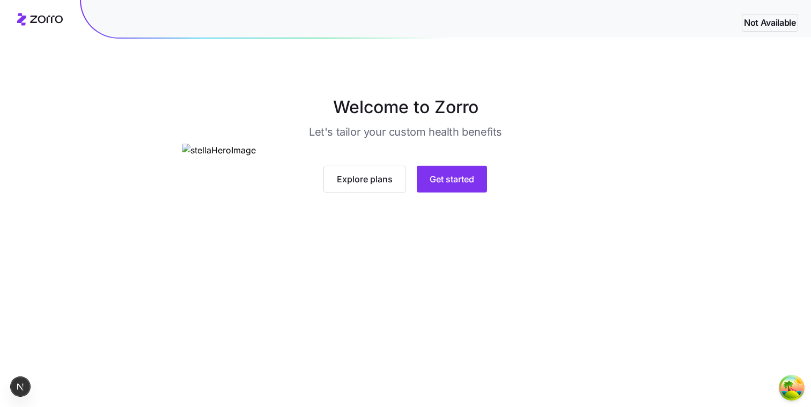
click at [620, 157] on img at bounding box center [405, 150] width 447 height 13
click at [630, 172] on div "Explore plans Get started" at bounding box center [405, 168] width 479 height 49
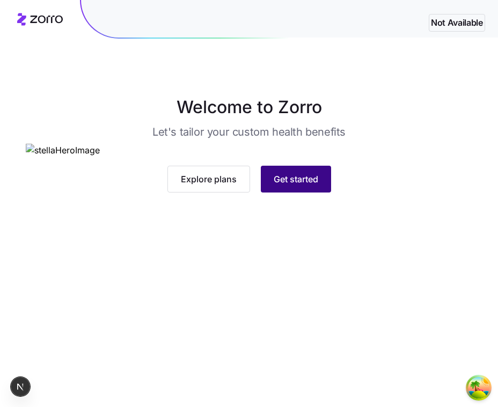
click at [317, 193] on div "Explore plans Get started" at bounding box center [249, 179] width 447 height 27
click at [314, 186] on span "Get started" at bounding box center [296, 179] width 45 height 13
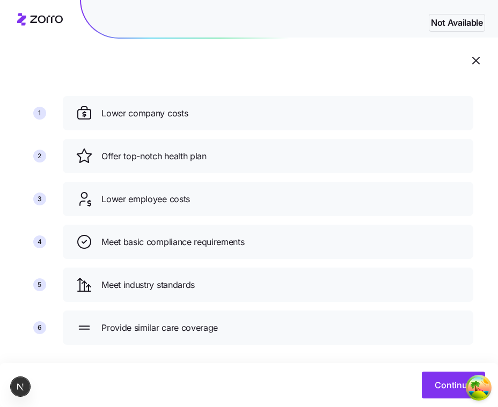
scroll to position [82, 0]
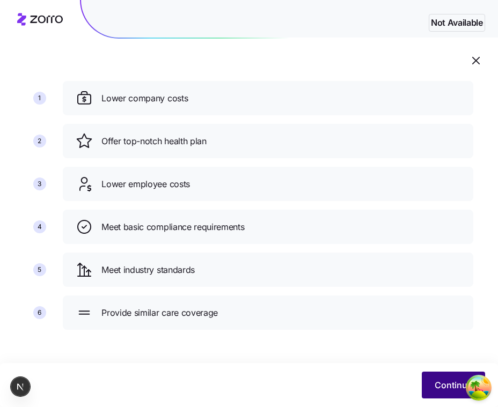
click at [431, 376] on button "Continue" at bounding box center [453, 385] width 63 height 27
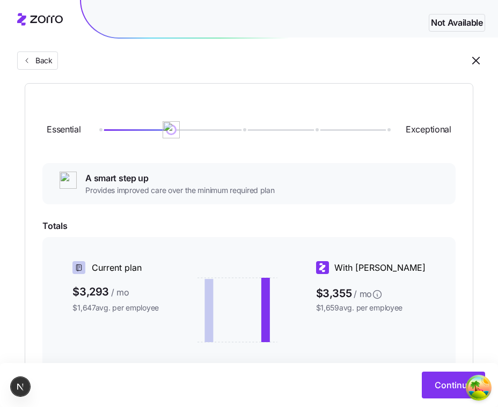
scroll to position [121, 0]
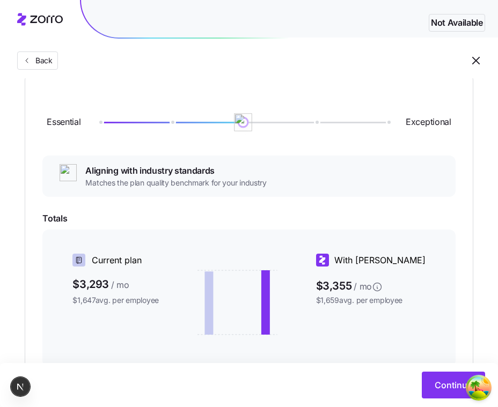
drag, startPoint x: 173, startPoint y: 122, endPoint x: 226, endPoint y: 128, distance: 53.5
click at [226, 128] on div "Essential Exceptional" at bounding box center [248, 122] width 413 height 58
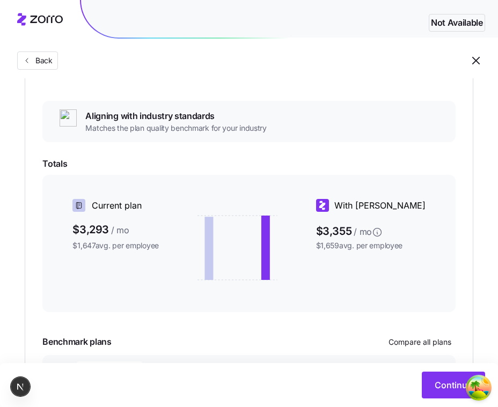
scroll to position [0, 0]
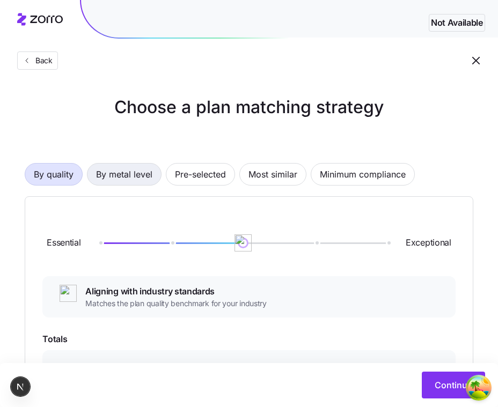
click at [150, 180] on span "By metal level" at bounding box center [124, 174] width 56 height 21
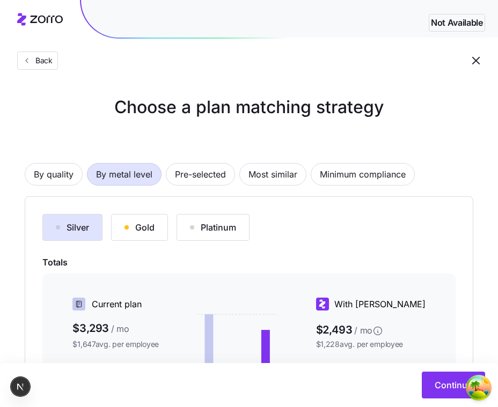
click at [160, 222] on button "Gold" at bounding box center [139, 227] width 57 height 27
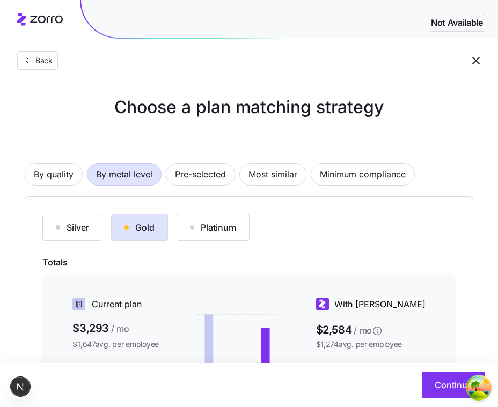
click at [217, 237] on button "Platinum" at bounding box center [213, 227] width 73 height 27
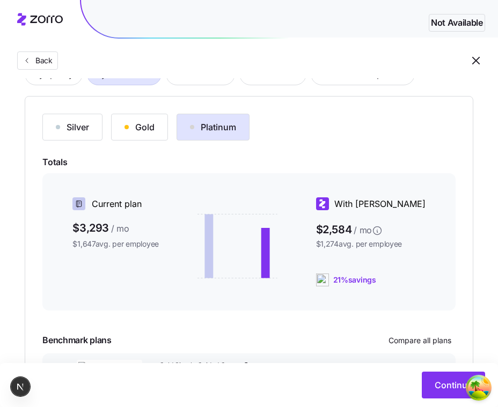
scroll to position [197, 0]
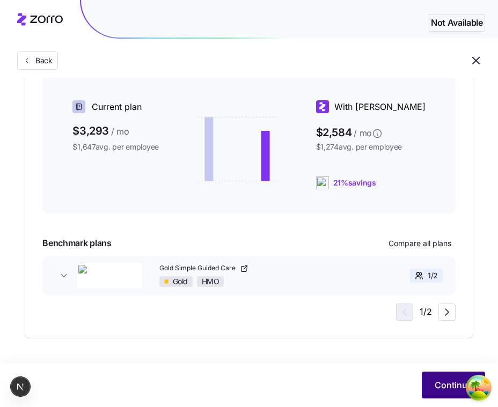
click at [441, 382] on span "Continue" at bounding box center [454, 385] width 38 height 13
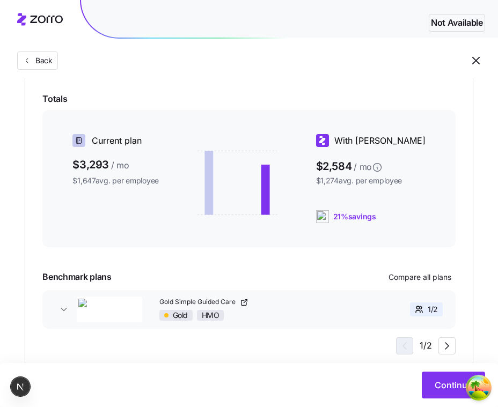
scroll to position [197, 0]
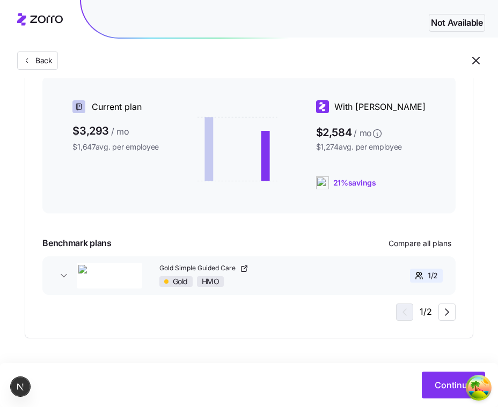
click at [435, 370] on div "Continue" at bounding box center [249, 385] width 498 height 44
click at [436, 389] on span "Continue" at bounding box center [454, 385] width 38 height 13
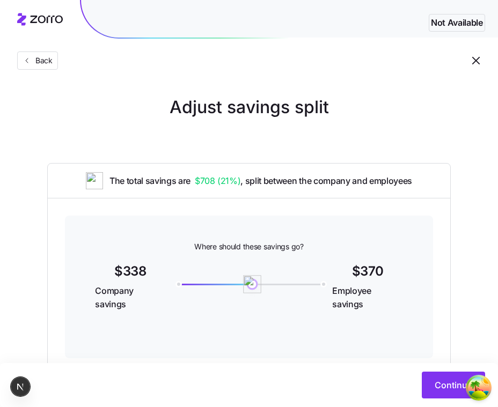
drag, startPoint x: 180, startPoint y: 285, endPoint x: 252, endPoint y: 285, distance: 72.4
click at [252, 285] on img at bounding box center [252, 284] width 18 height 18
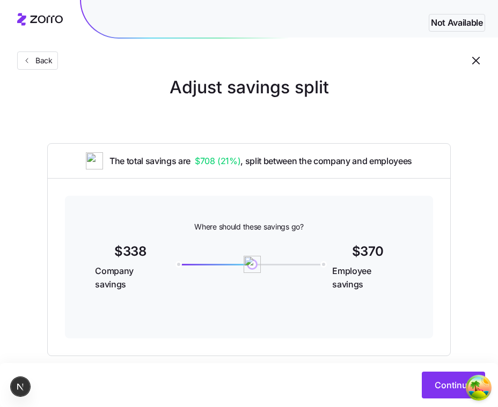
scroll to position [38, 0]
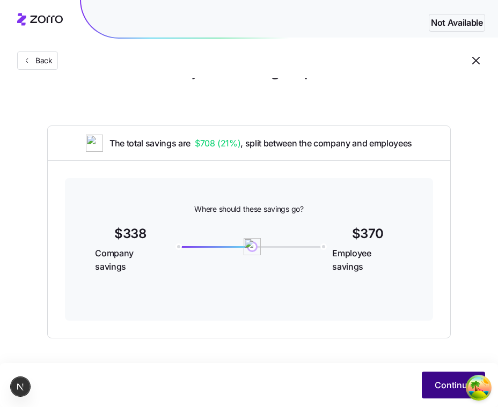
click at [446, 376] on button "Continue" at bounding box center [453, 385] width 63 height 27
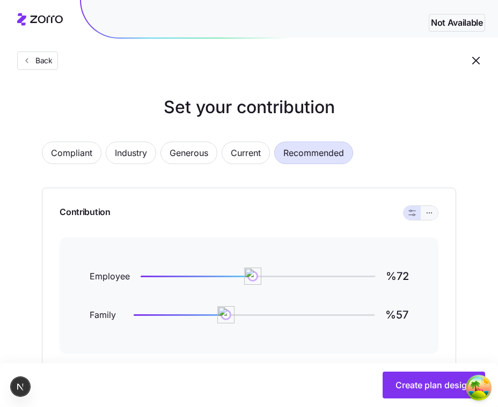
click at [427, 209] on icon "button" at bounding box center [430, 213] width 8 height 13
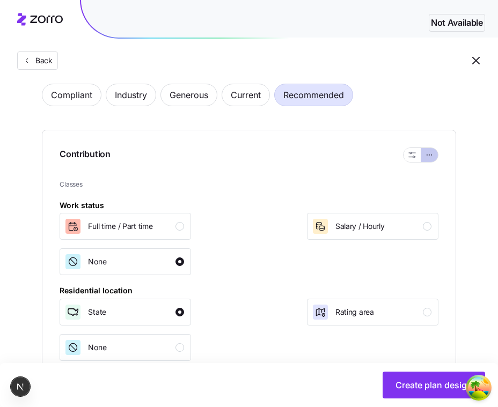
scroll to position [65, 0]
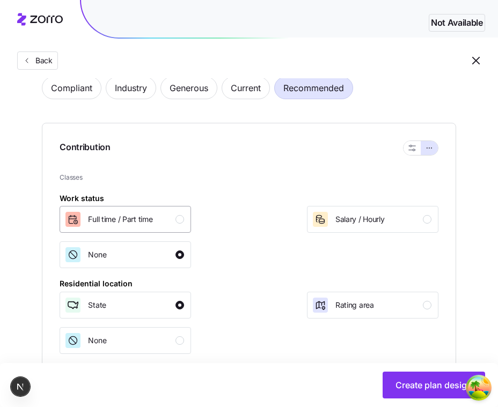
click at [176, 228] on button "Full time / Part time" at bounding box center [125, 219] width 131 height 27
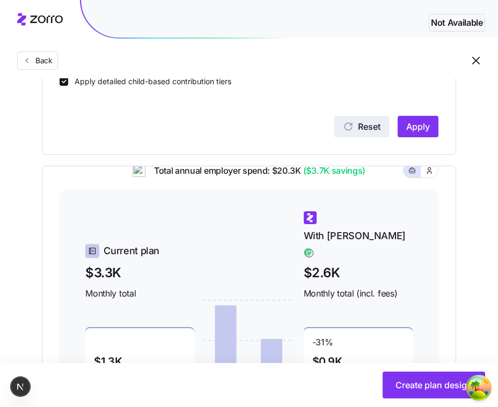
click at [369, 131] on span "Reset" at bounding box center [369, 126] width 23 height 13
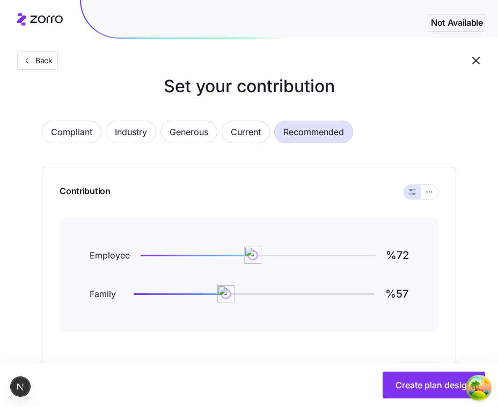
scroll to position [0, 0]
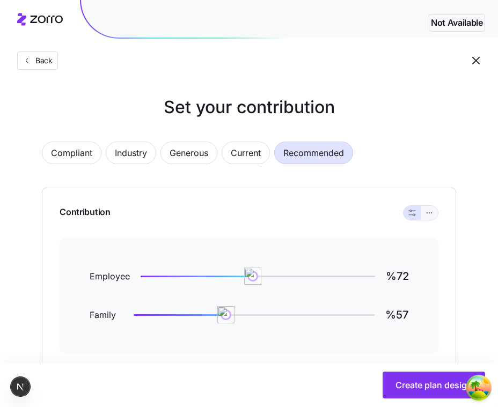
click at [429, 215] on icon "button" at bounding box center [430, 213] width 8 height 13
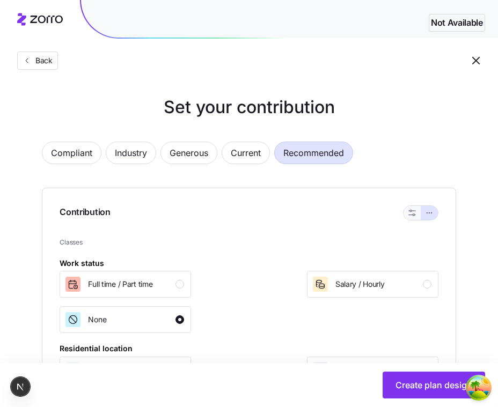
click at [417, 212] on button "button" at bounding box center [412, 213] width 17 height 14
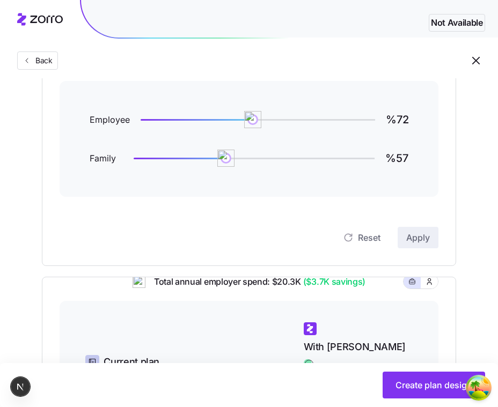
scroll to position [160, 0]
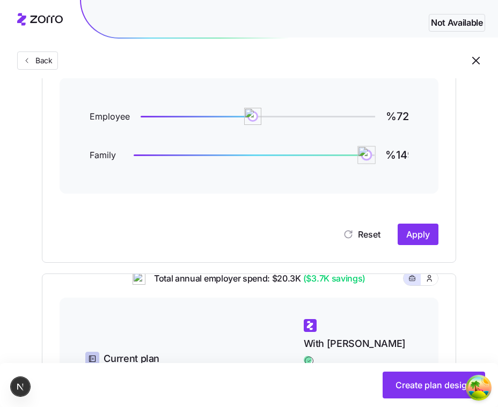
type input "%150"
drag, startPoint x: 215, startPoint y: 153, endPoint x: 407, endPoint y: 162, distance: 192.3
click at [402, 163] on div "Family %150" at bounding box center [249, 155] width 318 height 26
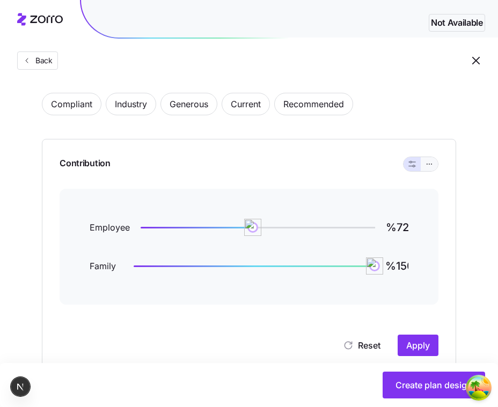
click at [431, 163] on icon "button" at bounding box center [430, 164] width 8 height 13
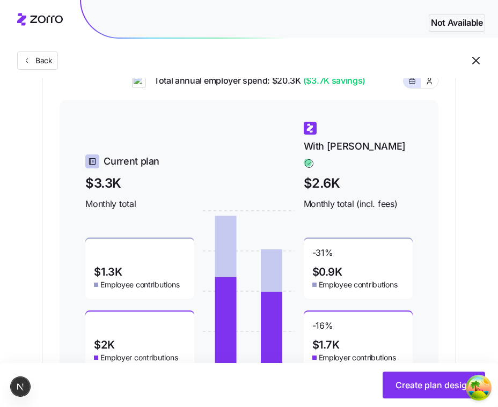
scroll to position [567, 0]
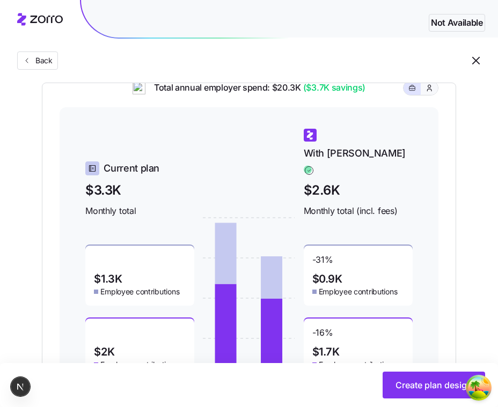
click at [430, 95] on button "button" at bounding box center [429, 88] width 17 height 14
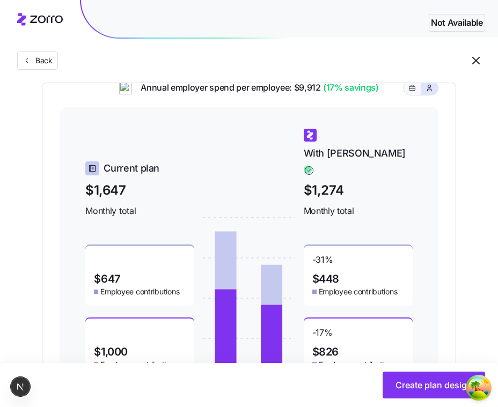
click at [408, 94] on icon "button" at bounding box center [412, 88] width 8 height 13
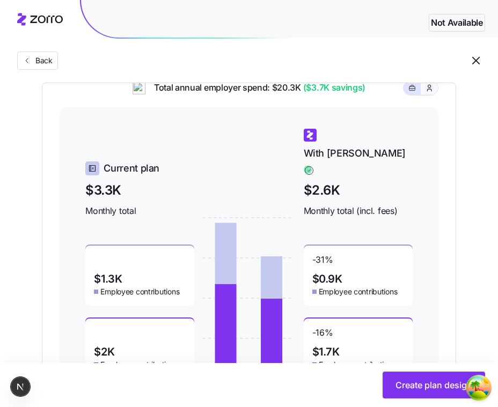
click at [432, 95] on button "button" at bounding box center [429, 88] width 17 height 14
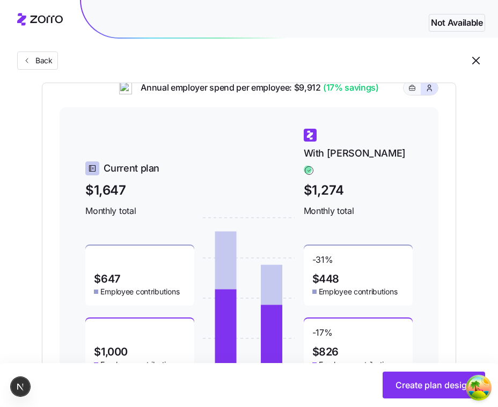
click at [412, 95] on button "button" at bounding box center [412, 88] width 17 height 14
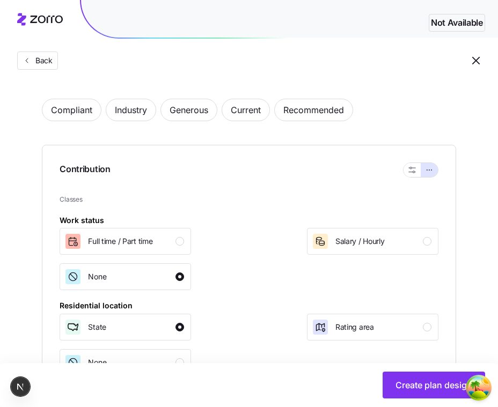
scroll to position [38, 0]
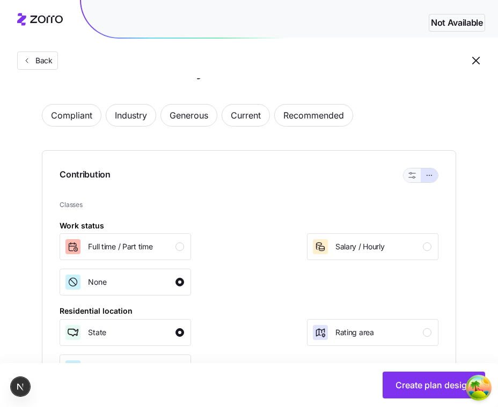
click at [414, 179] on button "button" at bounding box center [412, 175] width 9 height 9
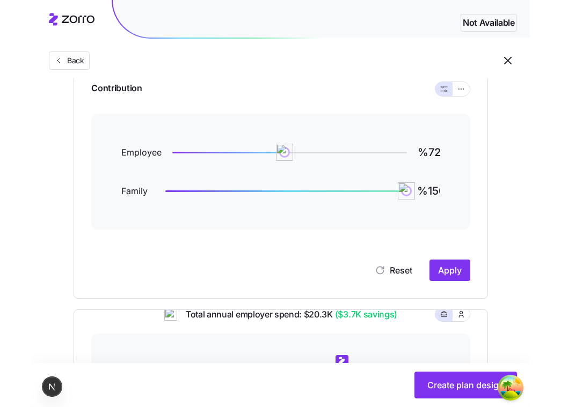
scroll to position [126, 0]
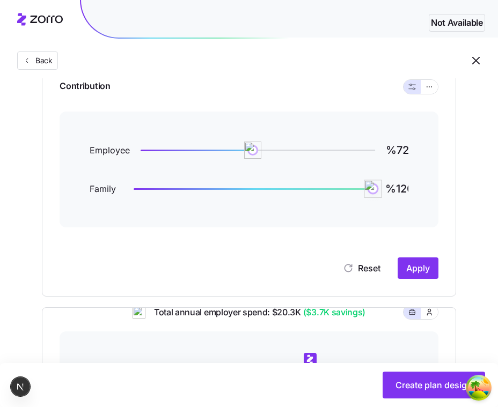
type input "%119"
drag, startPoint x: 377, startPoint y: 192, endPoint x: 325, endPoint y: 192, distance: 52.1
click at [364, 192] on img at bounding box center [373, 189] width 18 height 18
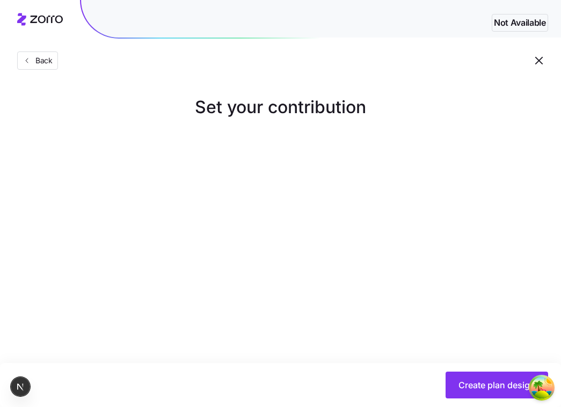
scroll to position [0, 0]
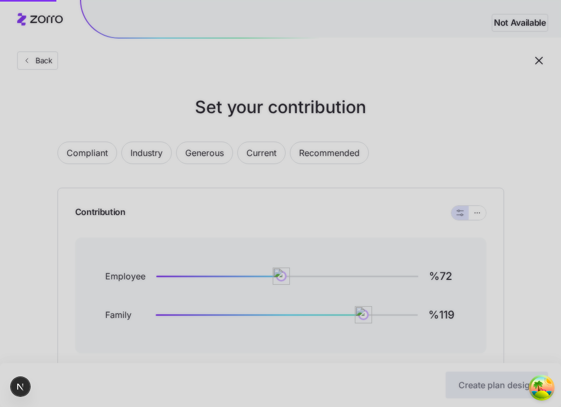
scroll to position [38, 0]
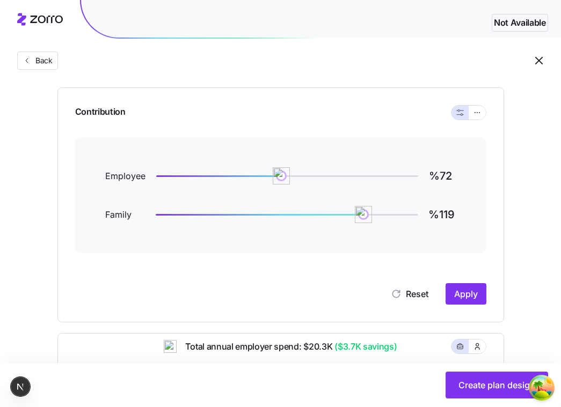
scroll to position [101, 0]
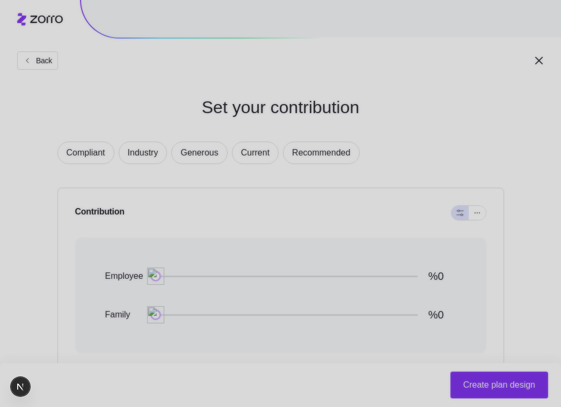
scroll to position [83, 0]
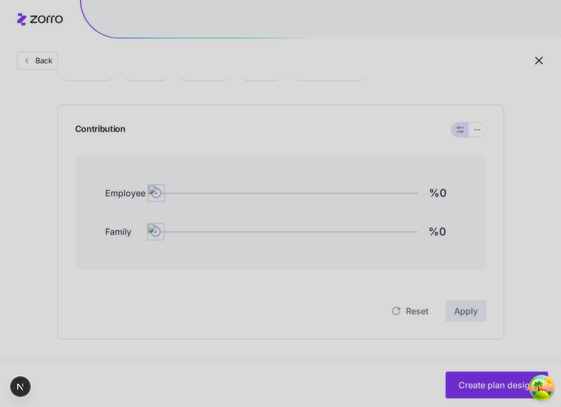
type input "%72"
type input "%57"
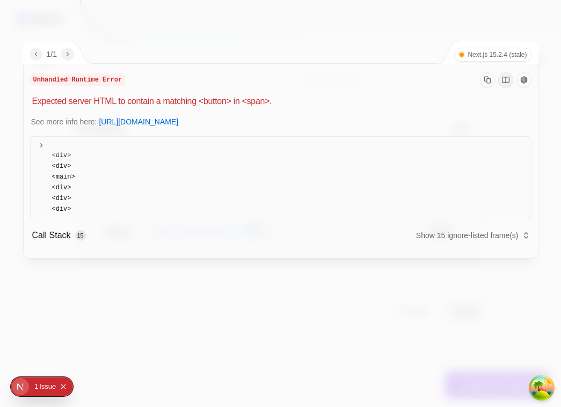
scroll to position [80, 0]
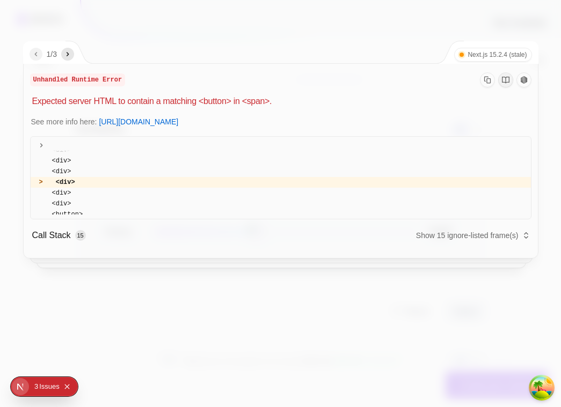
click at [176, 311] on div at bounding box center [280, 203] width 561 height 407
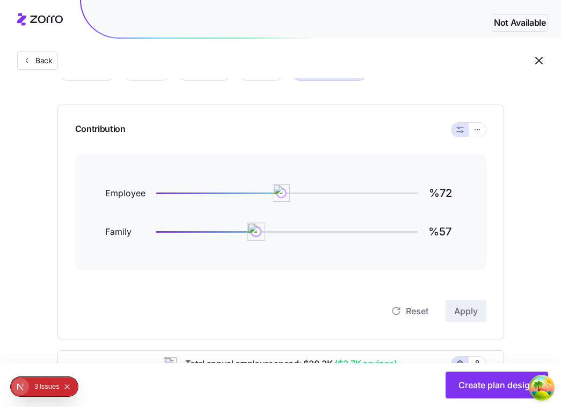
drag, startPoint x: 253, startPoint y: 234, endPoint x: 375, endPoint y: 257, distance: 123.9
click at [376, 258] on div "Employee %72 Family %57" at bounding box center [280, 213] width 411 height 116
drag, startPoint x: 256, startPoint y: 232, endPoint x: 278, endPoint y: 215, distance: 27.5
click at [279, 216] on div "Employee %72 Family %57" at bounding box center [280, 212] width 351 height 64
drag, startPoint x: 281, startPoint y: 191, endPoint x: 223, endPoint y: 190, distance: 58.5
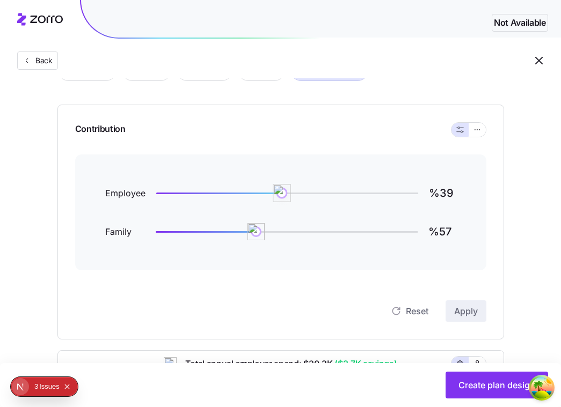
click at [273, 190] on img at bounding box center [282, 193] width 18 height 18
drag, startPoint x: 255, startPoint y: 232, endPoint x: 226, endPoint y: 234, distance: 29.1
click at [226, 234] on div "Family %57" at bounding box center [280, 232] width 351 height 26
click at [263, 236] on img at bounding box center [256, 232] width 18 height 18
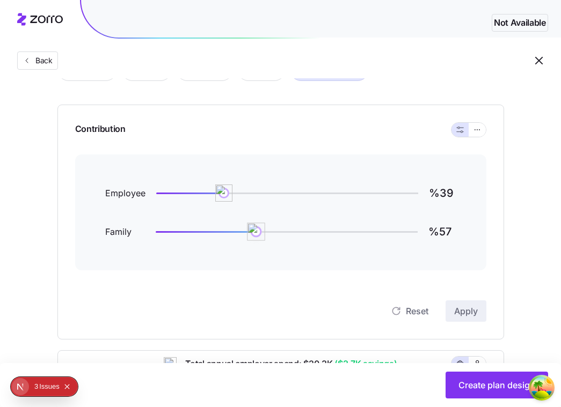
click at [263, 236] on img at bounding box center [256, 232] width 18 height 18
click at [305, 236] on div "Family %57" at bounding box center [280, 232] width 351 height 26
click at [306, 233] on div at bounding box center [287, 232] width 262 height 4
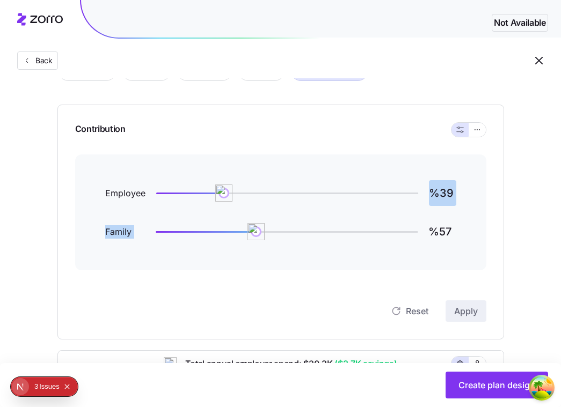
drag, startPoint x: 306, startPoint y: 234, endPoint x: 222, endPoint y: 190, distance: 94.3
click at [222, 190] on div "Employee %39 Family %57" at bounding box center [280, 212] width 351 height 64
click at [222, 190] on img at bounding box center [222, 193] width 18 height 18
type input "%126"
drag, startPoint x: 222, startPoint y: 190, endPoint x: 375, endPoint y: 200, distance: 153.2
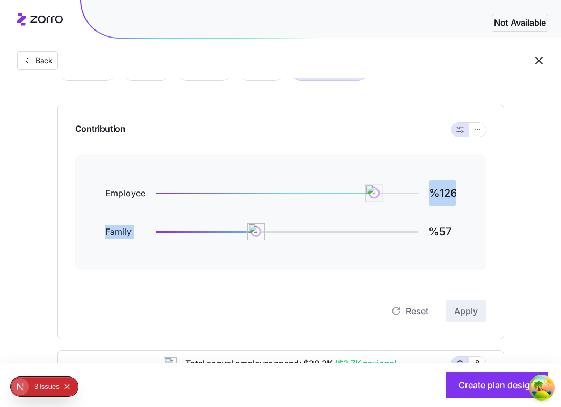
click at [375, 200] on img at bounding box center [374, 193] width 18 height 18
click at [365, 330] on div "Contribution Employee %126 Family %57 Reset Apply" at bounding box center [280, 222] width 446 height 235
click at [476, 126] on button "button" at bounding box center [477, 130] width 9 height 9
click at [473, 128] on icon "button" at bounding box center [477, 129] width 8 height 13
click at [489, 137] on div "Contribution Employee %126 Family %57 Reset Apply" at bounding box center [280, 222] width 446 height 235
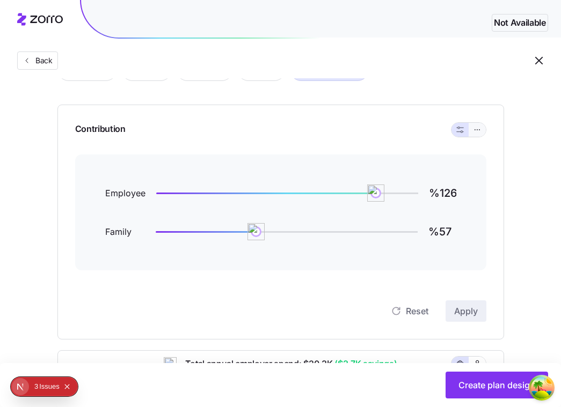
click at [481, 134] on button "button" at bounding box center [476, 130] width 17 height 14
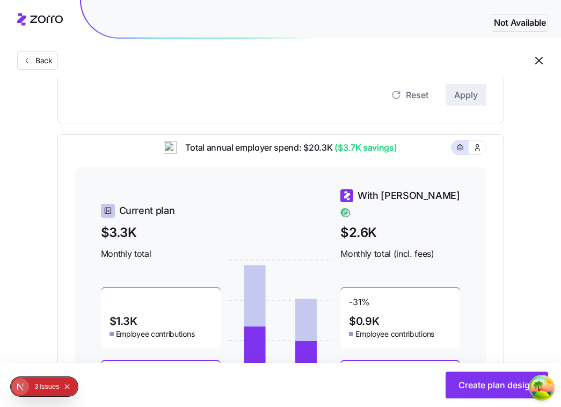
scroll to position [302, 0]
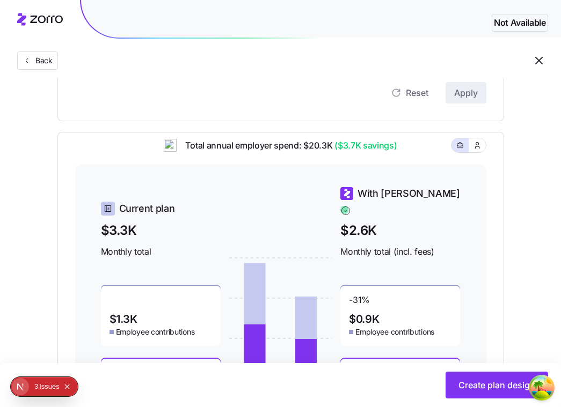
click at [486, 160] on div "Total annual employer spend: $20.3K ($3.7K savings) Current plan $3.3K Monthly …" at bounding box center [280, 290] width 446 height 316
click at [482, 152] on button "button" at bounding box center [476, 145] width 17 height 14
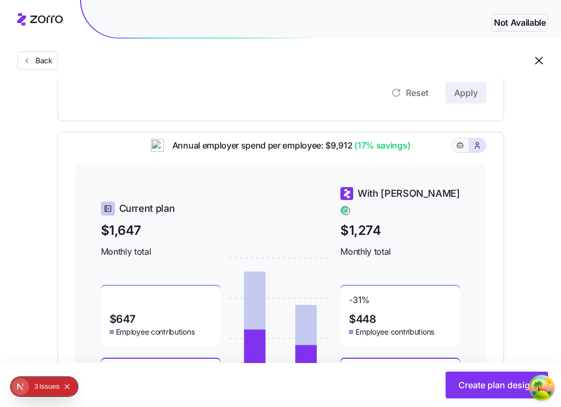
click at [463, 152] on icon "button" at bounding box center [460, 145] width 8 height 13
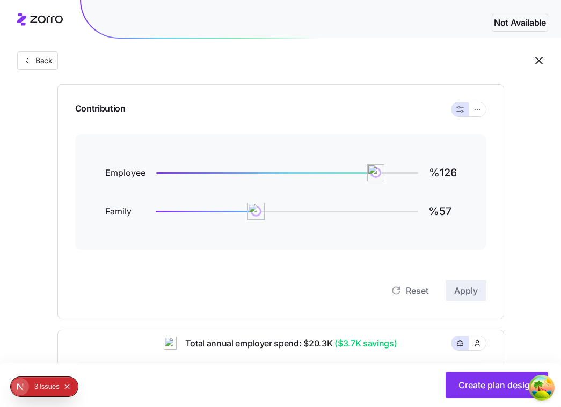
scroll to position [102, 0]
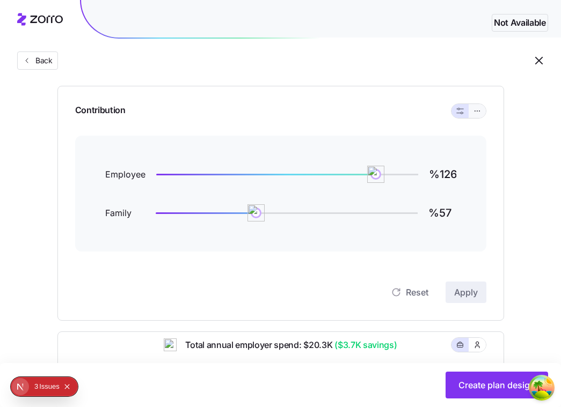
click at [482, 114] on button "button" at bounding box center [476, 111] width 17 height 14
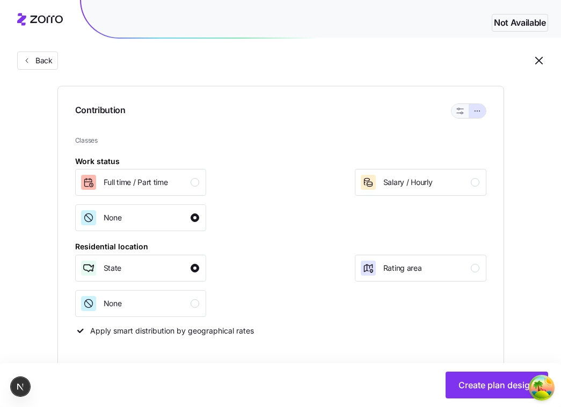
click at [459, 114] on button "button" at bounding box center [460, 111] width 9 height 9
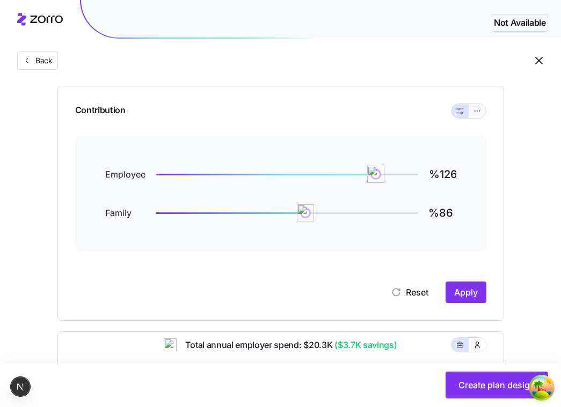
click at [479, 114] on button "button" at bounding box center [477, 111] width 9 height 9
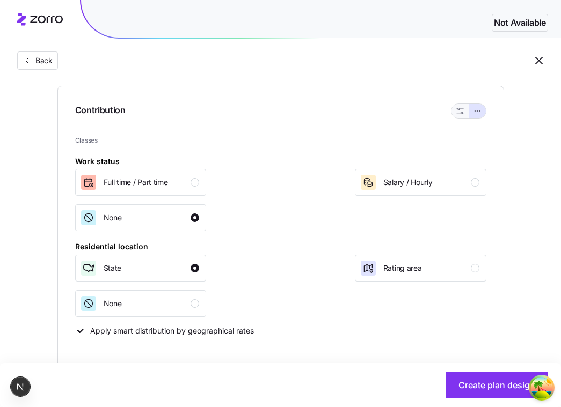
click at [466, 110] on button "button" at bounding box center [459, 111] width 17 height 14
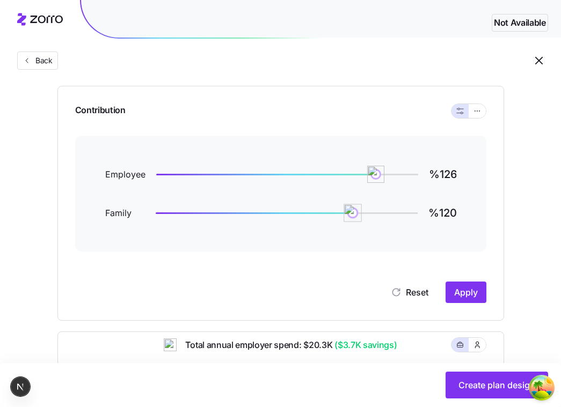
type input "%121"
drag, startPoint x: 307, startPoint y: 210, endPoint x: 367, endPoint y: 214, distance: 59.7
click at [362, 215] on img at bounding box center [352, 213] width 18 height 18
click at [475, 294] on span "Apply" at bounding box center [466, 292] width 24 height 13
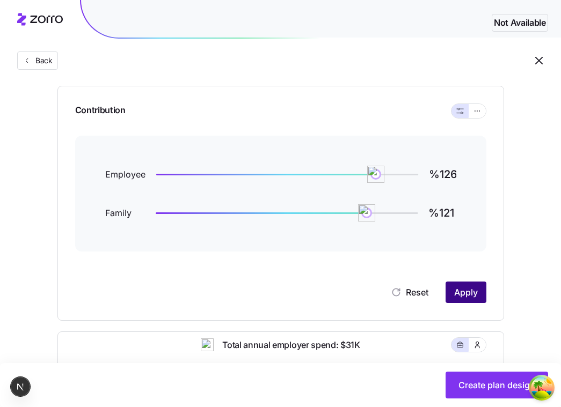
click at [480, 286] on button "Apply" at bounding box center [465, 292] width 41 height 21
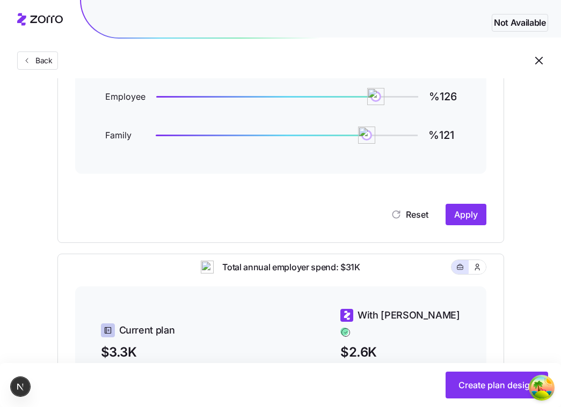
scroll to position [178, 0]
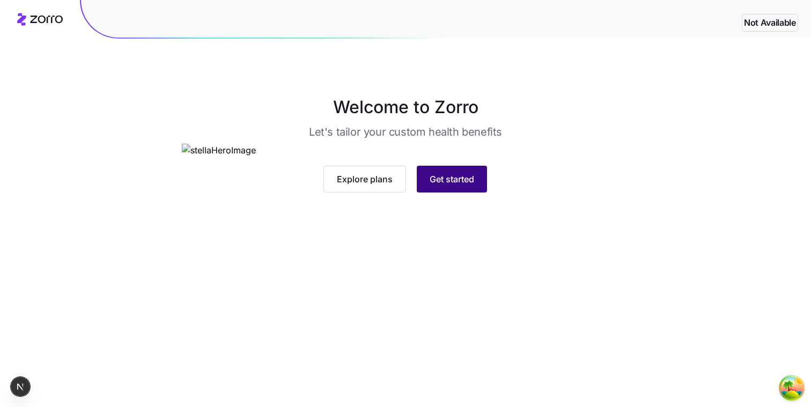
click at [452, 193] on button "Get started" at bounding box center [452, 179] width 70 height 27
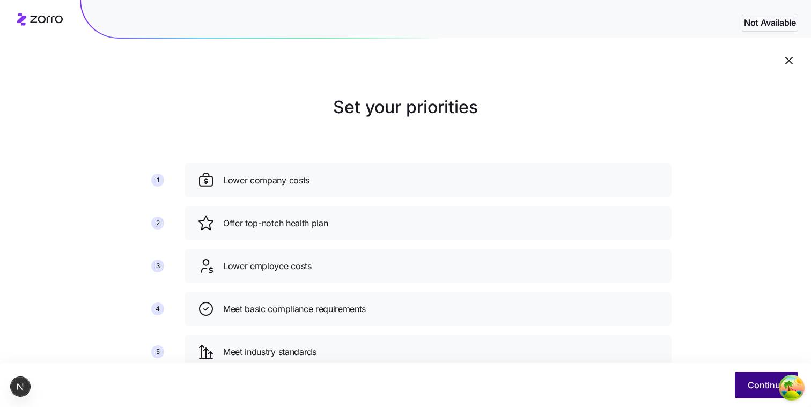
click at [737, 382] on button "Continue" at bounding box center [766, 385] width 63 height 27
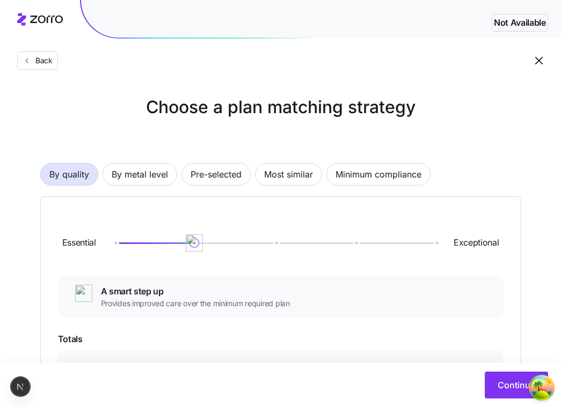
scroll to position [230, 0]
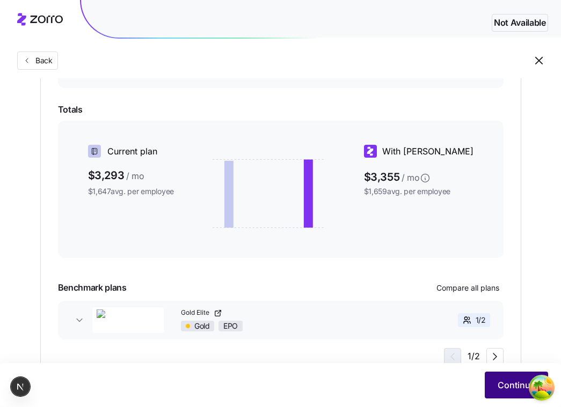
click at [503, 397] on button "Continue" at bounding box center [516, 385] width 63 height 27
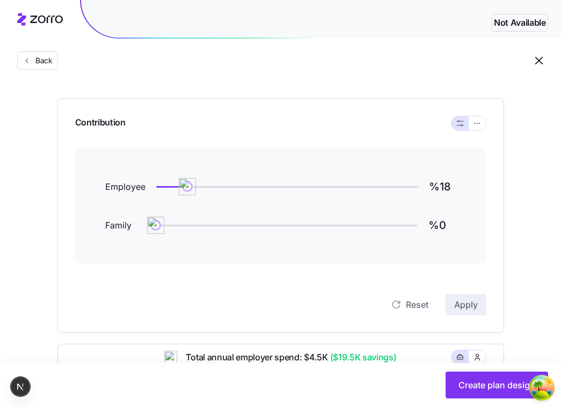
scroll to position [95, 0]
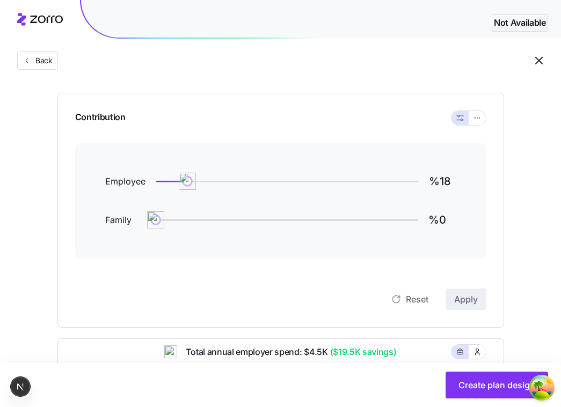
click at [281, 215] on div "Family %0" at bounding box center [280, 220] width 351 height 26
type input "%69"
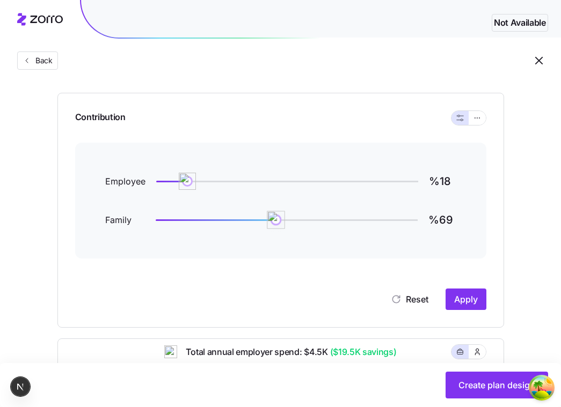
click at [275, 222] on div at bounding box center [287, 220] width 262 height 4
click at [472, 300] on span "Apply" at bounding box center [466, 299] width 24 height 13
click at [463, 298] on span "Apply" at bounding box center [466, 299] width 24 height 13
click at [231, 194] on div "Employee %18" at bounding box center [280, 181] width 351 height 26
type input "%130"
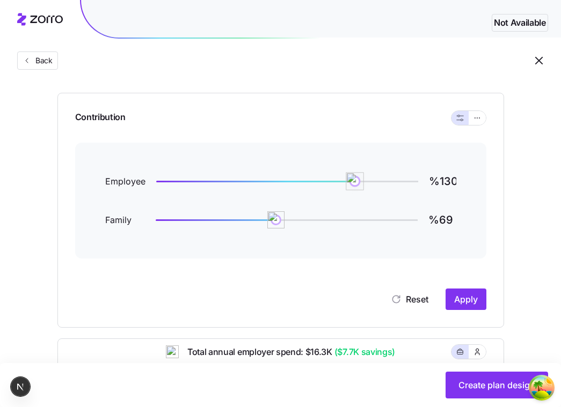
drag, startPoint x: 190, startPoint y: 181, endPoint x: 381, endPoint y: 194, distance: 191.5
click at [383, 195] on div "Employee %130 Family %69" at bounding box center [280, 200] width 351 height 64
click at [462, 302] on span "Apply" at bounding box center [466, 299] width 24 height 13
click at [44, 55] on span "Back" at bounding box center [41, 60] width 21 height 11
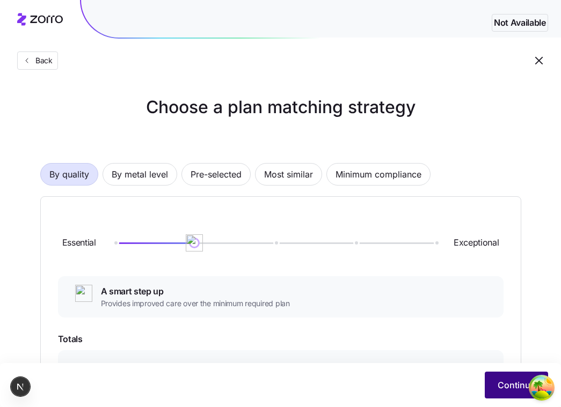
click at [499, 385] on span "Continue" at bounding box center [516, 385] width 38 height 13
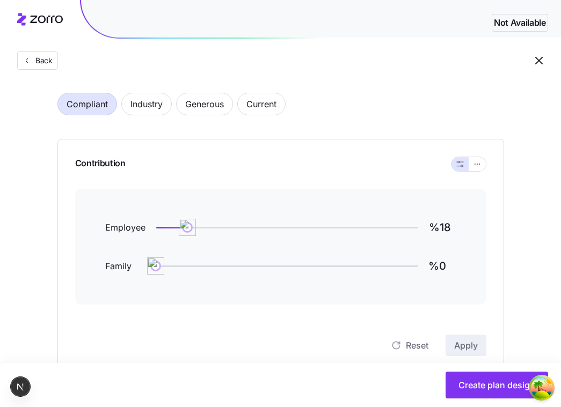
scroll to position [58, 0]
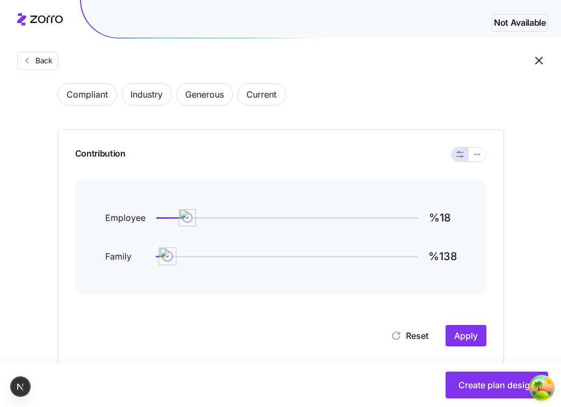
type input "%140"
drag, startPoint x: 149, startPoint y: 249, endPoint x: 400, endPoint y: 260, distance: 251.4
click at [177, 260] on img at bounding box center [168, 256] width 18 height 18
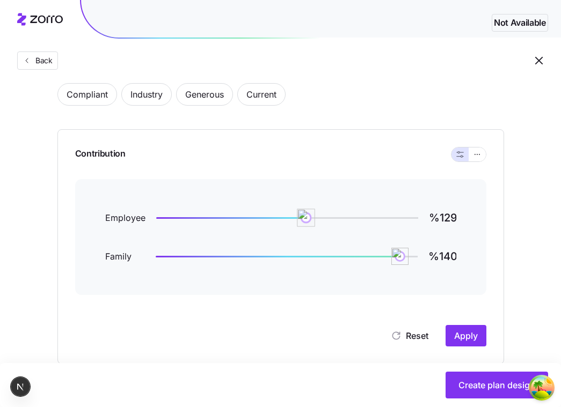
type input "%130"
drag, startPoint x: 194, startPoint y: 215, endPoint x: 383, endPoint y: 218, distance: 189.5
click at [383, 218] on img at bounding box center [383, 218] width 18 height 18
click at [473, 334] on span "Apply" at bounding box center [466, 335] width 24 height 13
click at [477, 156] on icon "button" at bounding box center [477, 154] width 8 height 13
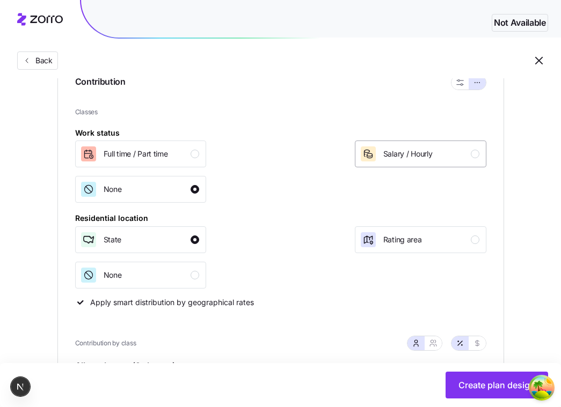
scroll to position [111, 0]
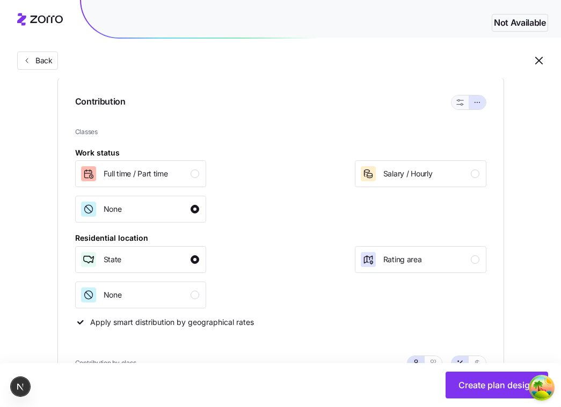
click at [456, 108] on button "button" at bounding box center [459, 103] width 17 height 14
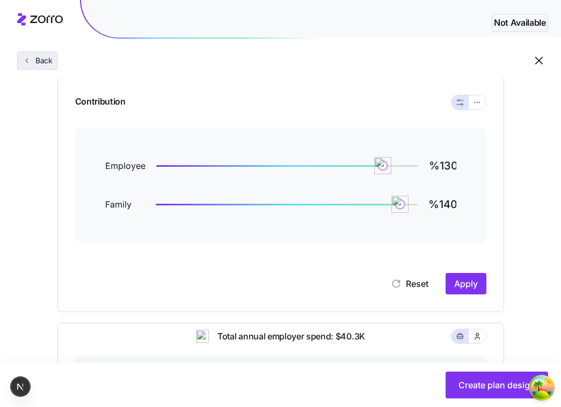
click at [48, 55] on span "Back" at bounding box center [41, 60] width 21 height 11
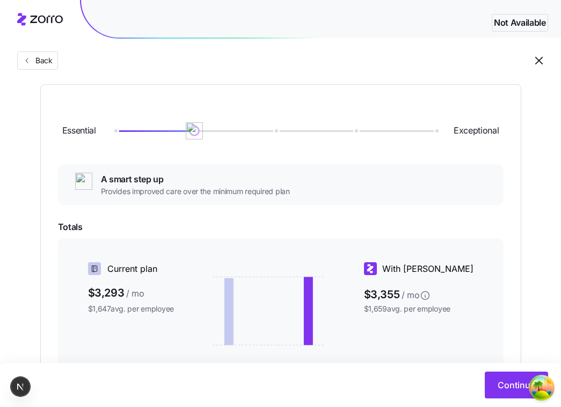
scroll to position [112, 0]
drag, startPoint x: 200, startPoint y: 131, endPoint x: 129, endPoint y: 134, distance: 70.9
click at [129, 134] on div at bounding box center [274, 131] width 321 height 6
drag, startPoint x: 119, startPoint y: 132, endPoint x: 208, endPoint y: 140, distance: 89.4
click at [208, 140] on div "Essential Exceptional" at bounding box center [280, 131] width 445 height 58
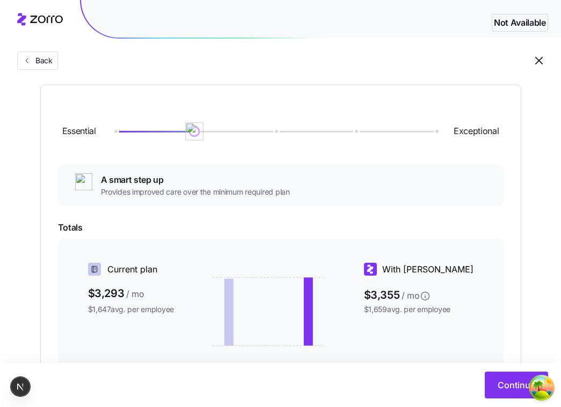
drag, startPoint x: 194, startPoint y: 137, endPoint x: 311, endPoint y: 143, distance: 116.6
click at [311, 143] on div "Essential Exceptional" at bounding box center [280, 131] width 445 height 58
drag, startPoint x: 284, startPoint y: 135, endPoint x: 370, endPoint y: 135, distance: 85.3
click at [370, 135] on div "Essential Exceptional" at bounding box center [280, 131] width 445 height 58
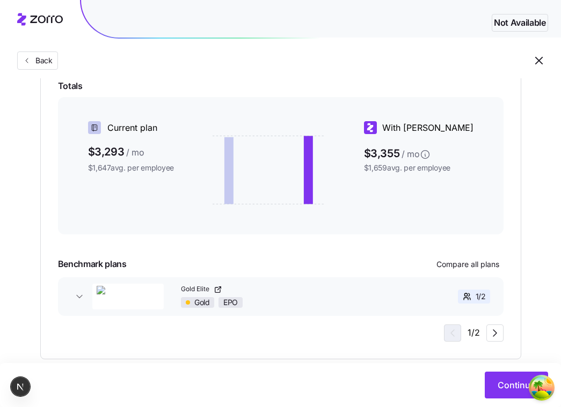
scroll to position [274, 0]
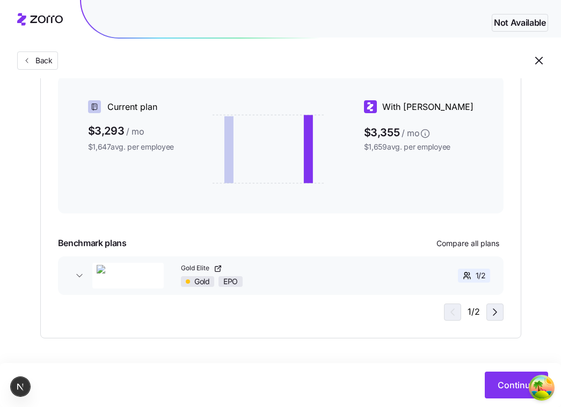
click at [495, 311] on icon "button" at bounding box center [494, 312] width 13 height 13
click at [459, 313] on button "button" at bounding box center [450, 312] width 17 height 17
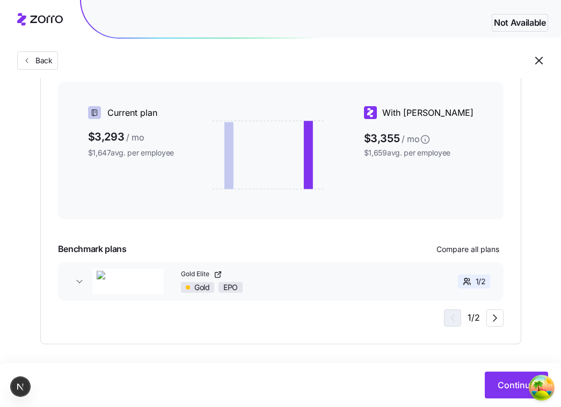
scroll to position [270, 0]
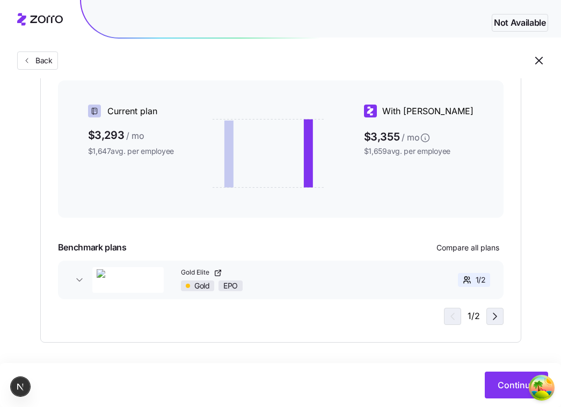
click at [500, 322] on icon "button" at bounding box center [494, 316] width 13 height 13
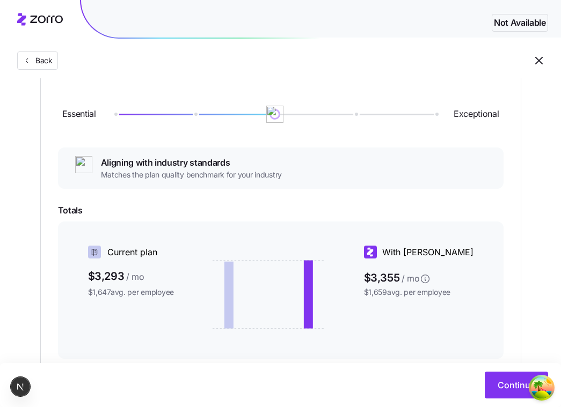
scroll to position [123, 0]
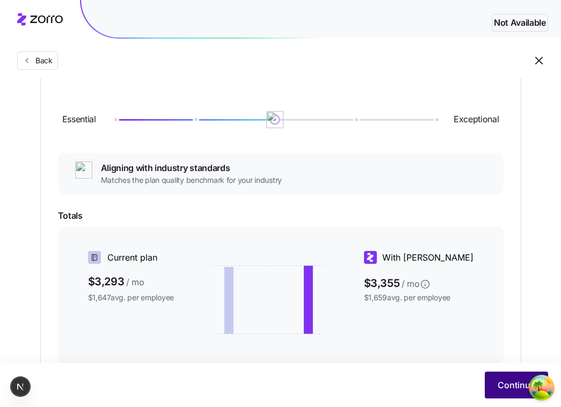
click at [503, 386] on span "Continue" at bounding box center [516, 385] width 38 height 13
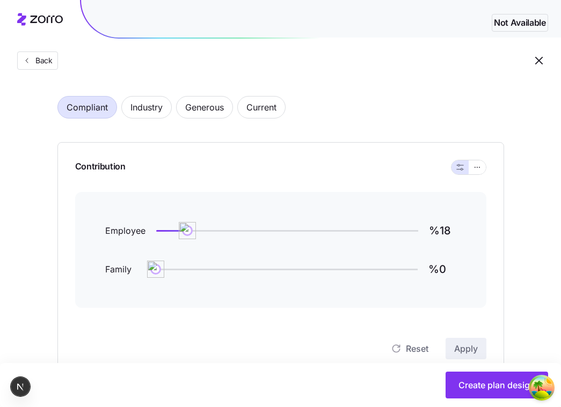
scroll to position [52, 0]
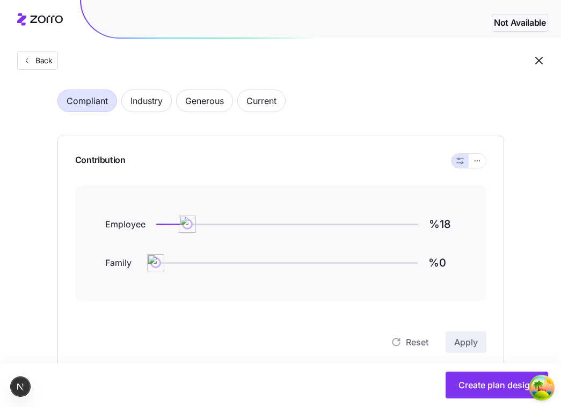
type input "%128"
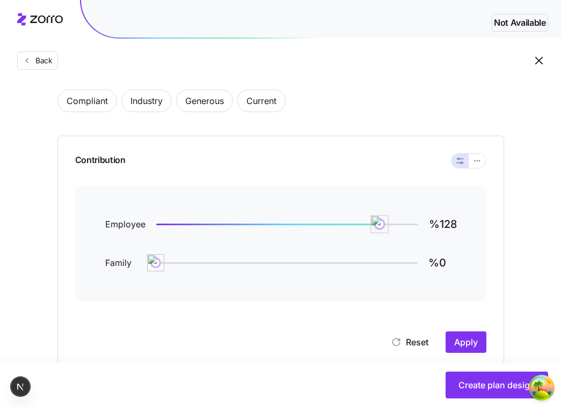
click at [379, 223] on div at bounding box center [287, 224] width 262 height 4
click at [334, 264] on div at bounding box center [287, 263] width 262 height 4
click at [448, 336] on button "Apply" at bounding box center [465, 342] width 41 height 21
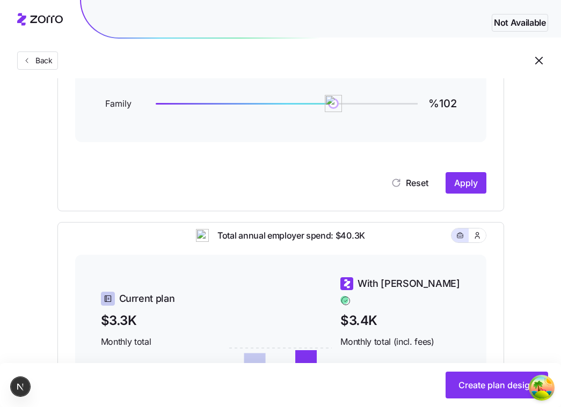
scroll to position [206, 0]
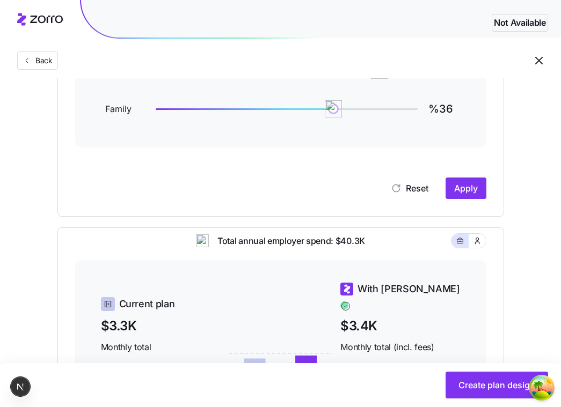
click at [218, 109] on div at bounding box center [287, 109] width 262 height 2
click at [450, 182] on button "Apply" at bounding box center [465, 188] width 41 height 21
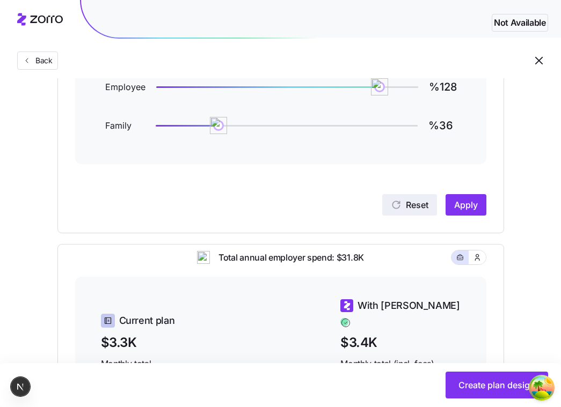
scroll to position [187, 0]
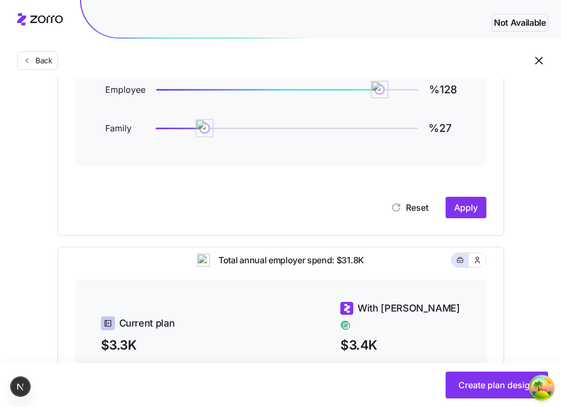
drag, startPoint x: 214, startPoint y: 128, endPoint x: 203, endPoint y: 128, distance: 11.3
click at [203, 128] on img at bounding box center [204, 128] width 18 height 18
type input "%4"
drag, startPoint x: 203, startPoint y: 128, endPoint x: 163, endPoint y: 127, distance: 40.3
click at [163, 127] on img at bounding box center [162, 128] width 18 height 18
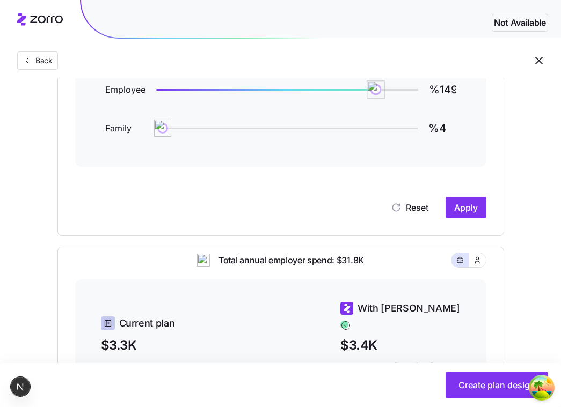
type input "%150"
drag, startPoint x: 376, startPoint y: 87, endPoint x: 426, endPoint y: 93, distance: 50.7
click at [385, 93] on img at bounding box center [376, 89] width 18 height 18
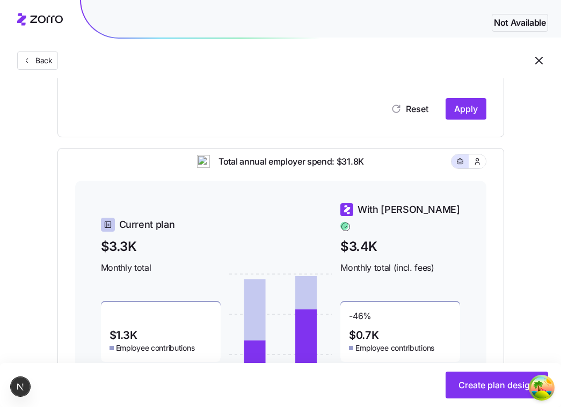
scroll to position [296, 0]
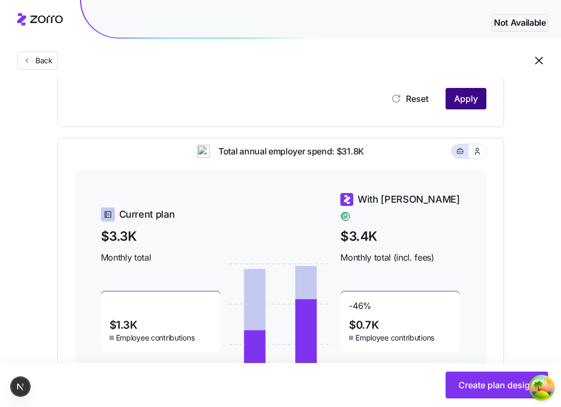
click at [466, 105] on button "Apply" at bounding box center [465, 98] width 41 height 21
click at [476, 157] on icon "button" at bounding box center [477, 151] width 9 height 11
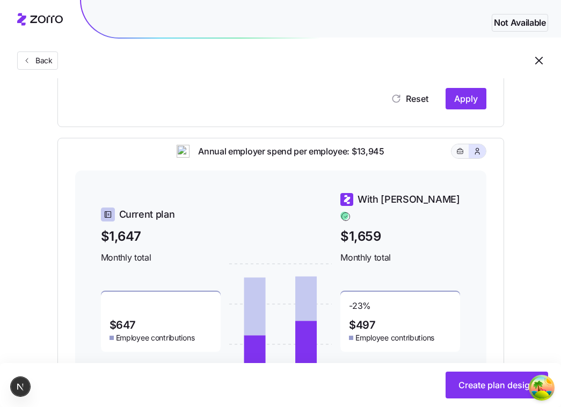
click at [460, 158] on icon "button" at bounding box center [460, 151] width 8 height 13
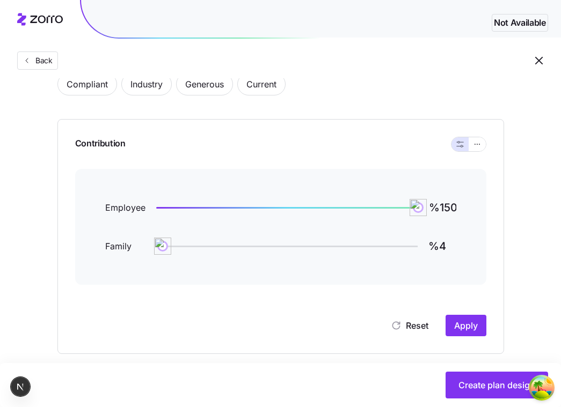
scroll to position [87, 0]
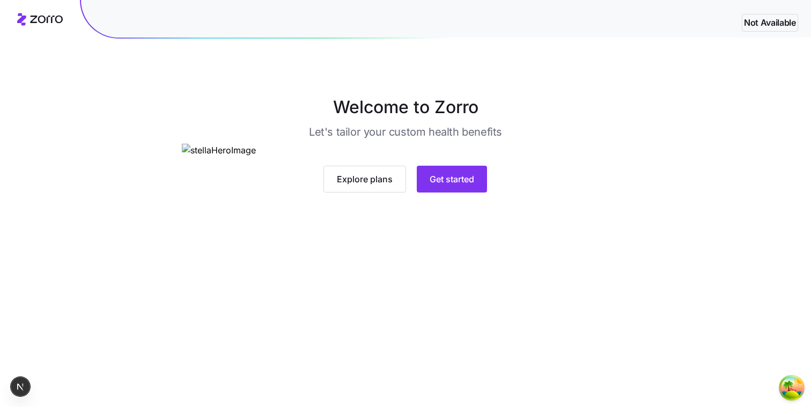
scroll to position [56, 0]
click at [456, 193] on button "Get started" at bounding box center [452, 179] width 70 height 27
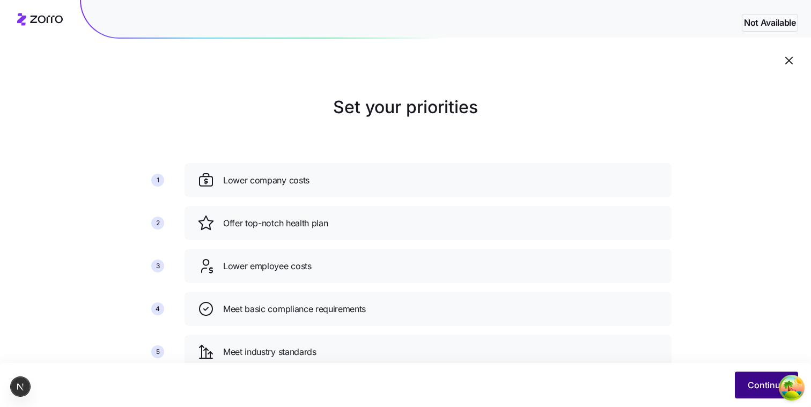
click at [760, 389] on span "Continue" at bounding box center [767, 385] width 38 height 13
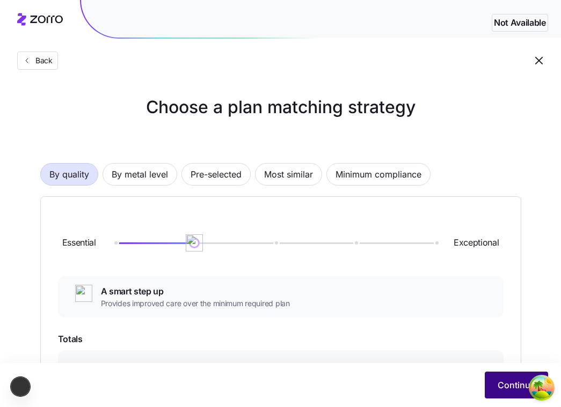
scroll to position [224, 0]
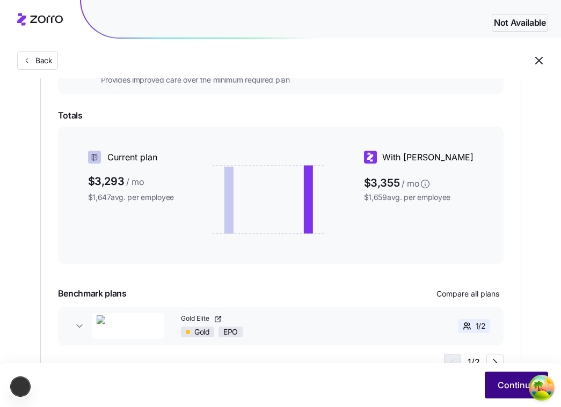
click at [507, 379] on button "Continue" at bounding box center [516, 385] width 63 height 27
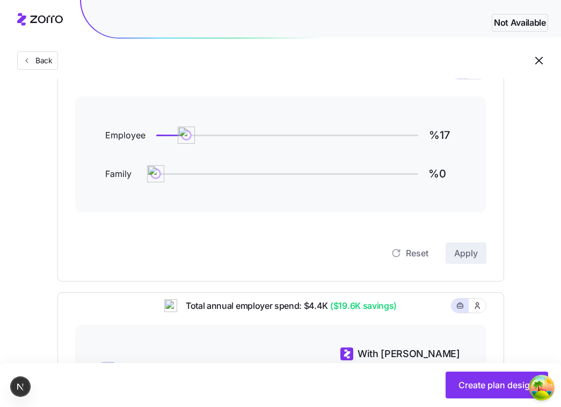
scroll to position [133, 0]
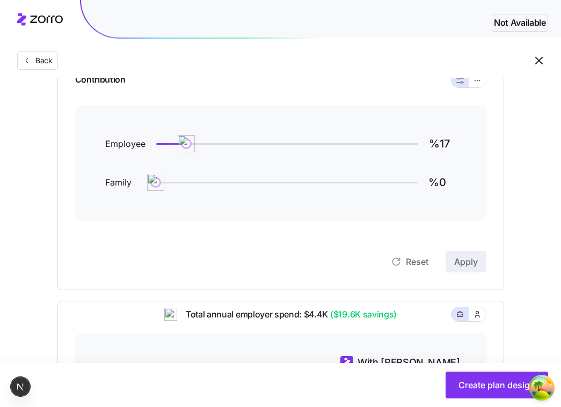
click at [273, 179] on div "Family %0" at bounding box center [280, 183] width 351 height 26
click at [274, 185] on div "Family %0" at bounding box center [280, 183] width 351 height 26
type input "%75"
drag, startPoint x: 274, startPoint y: 181, endPoint x: 287, endPoint y: 181, distance: 13.4
click at [287, 182] on div at bounding box center [287, 183] width 262 height 2
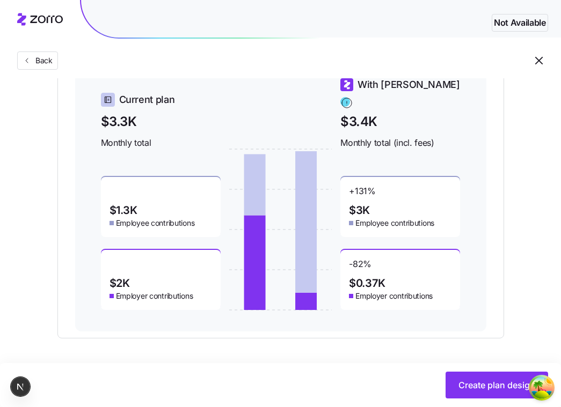
scroll to position [401, 0]
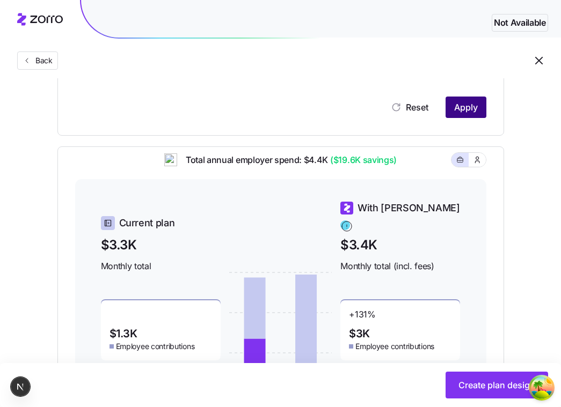
click at [467, 114] on button "Apply" at bounding box center [465, 107] width 41 height 21
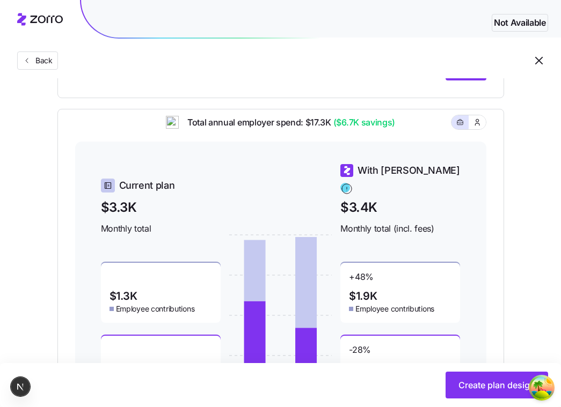
scroll to position [334, 0]
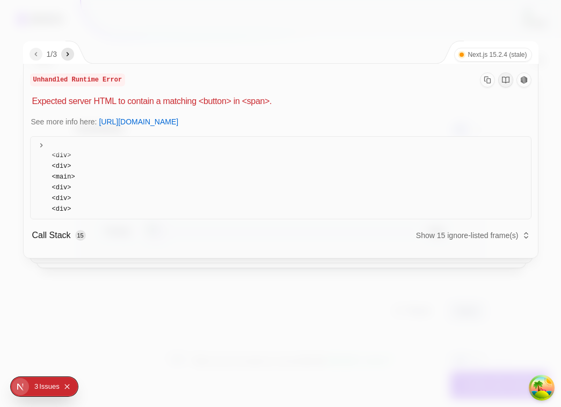
scroll to position [80, 0]
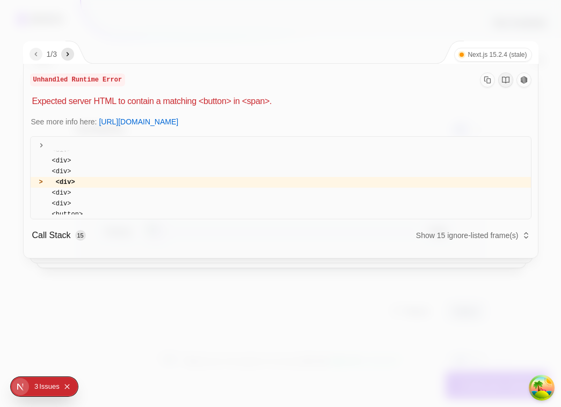
click at [311, 307] on div at bounding box center [280, 203] width 561 height 407
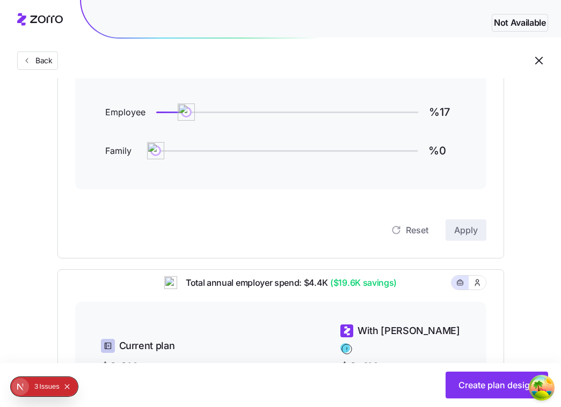
scroll to position [164, 0]
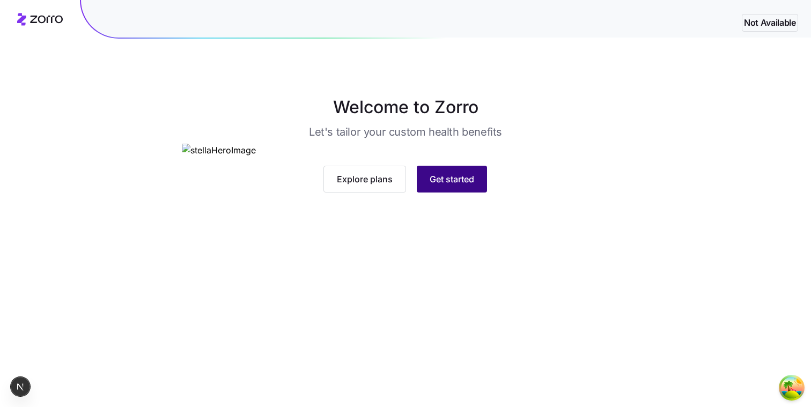
click at [480, 193] on button "Get started" at bounding box center [452, 179] width 70 height 27
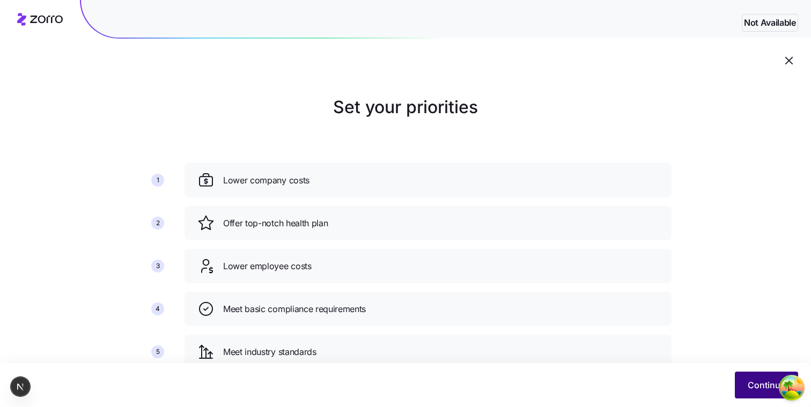
click at [739, 374] on button "Continue" at bounding box center [766, 385] width 63 height 27
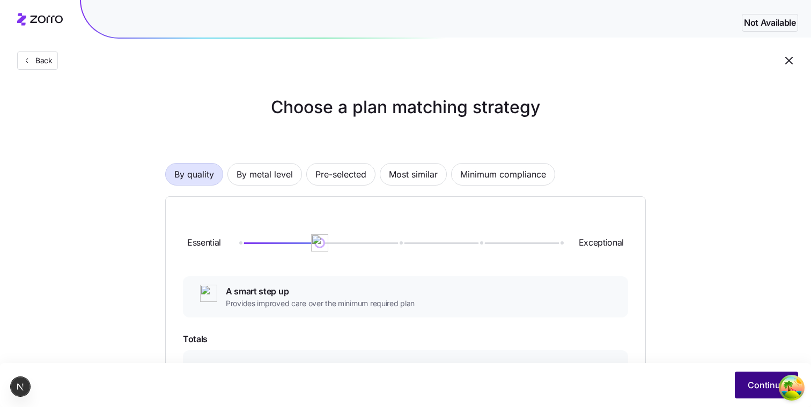
click at [754, 376] on button "Continue" at bounding box center [766, 385] width 63 height 27
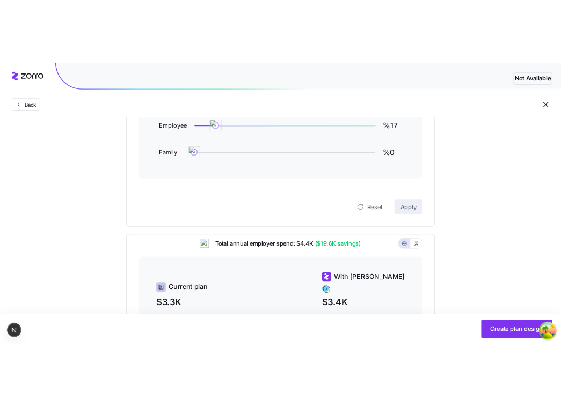
scroll to position [182, 0]
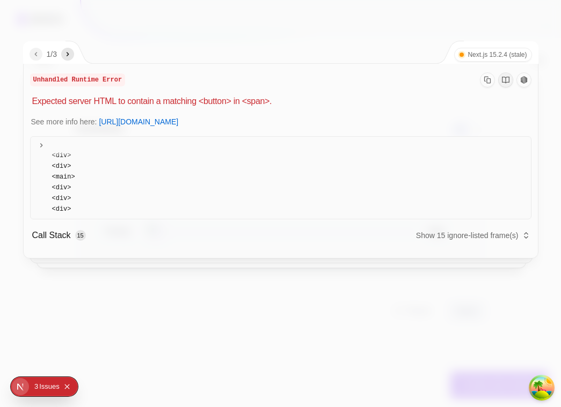
scroll to position [80, 0]
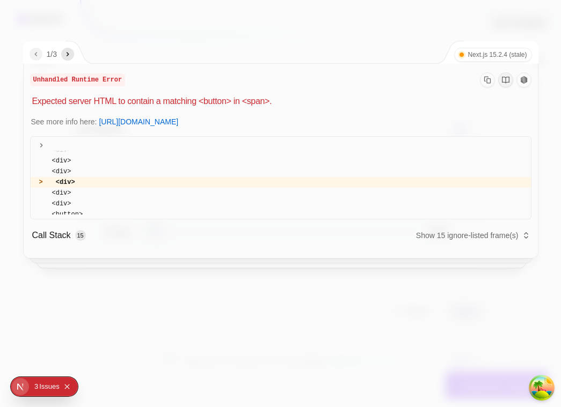
click at [490, 336] on div at bounding box center [280, 203] width 561 height 407
